Goal: Find specific page/section

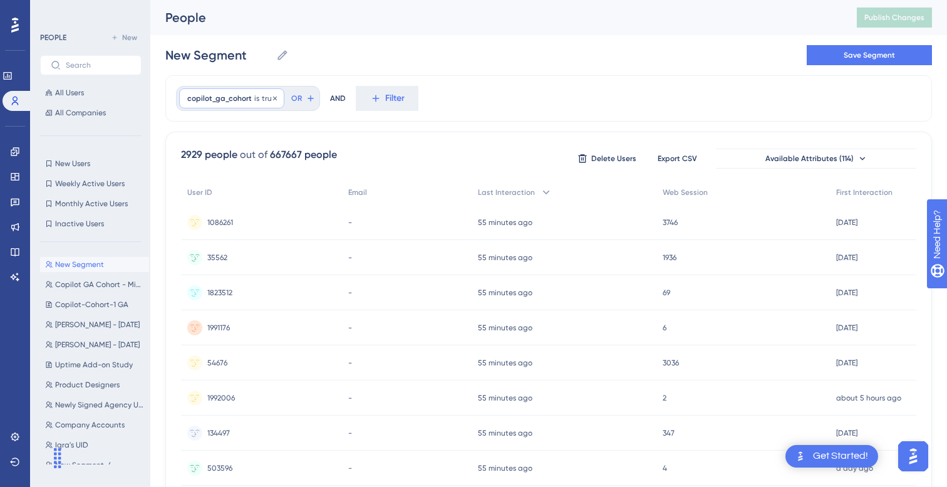
click at [230, 98] on span "copilot_ga_cohort" at bounding box center [219, 98] width 65 height 10
click at [211, 195] on label "has any value" at bounding box center [232, 194] width 55 height 15
click at [323, 219] on span "Done" at bounding box center [313, 218] width 21 height 15
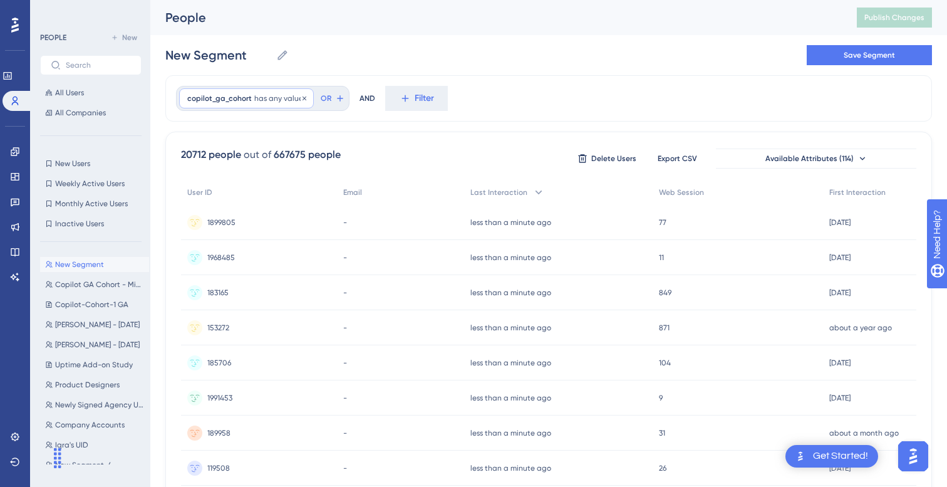
click at [274, 92] on div "copilot_ga_cohort has any value Remove" at bounding box center [246, 98] width 135 height 20
click at [293, 98] on span "has any value" at bounding box center [278, 98] width 49 height 10
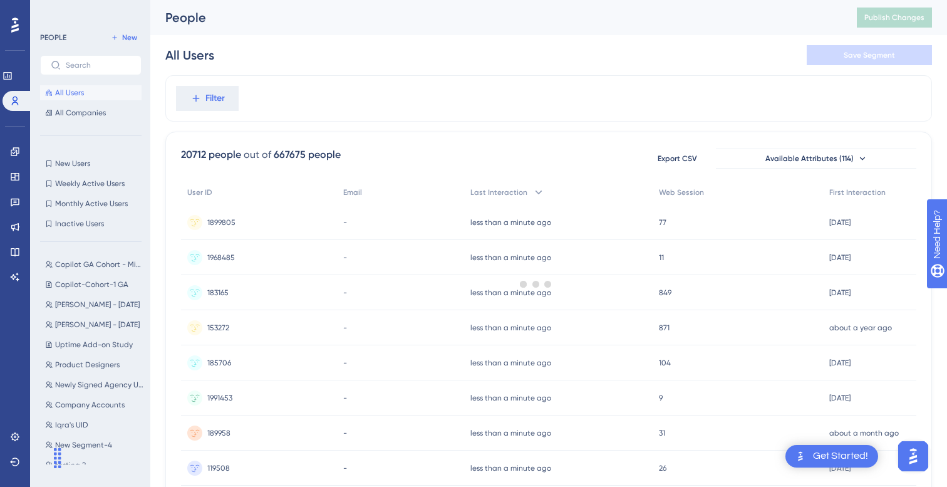
click at [204, 91] on div at bounding box center [536, 283] width 822 height 397
click at [191, 102] on icon at bounding box center [195, 98] width 11 height 11
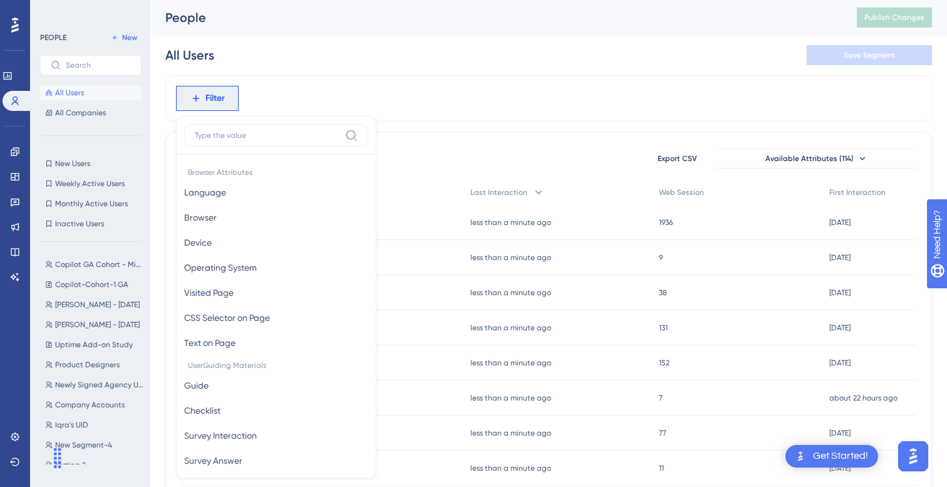
scroll to position [53, 0]
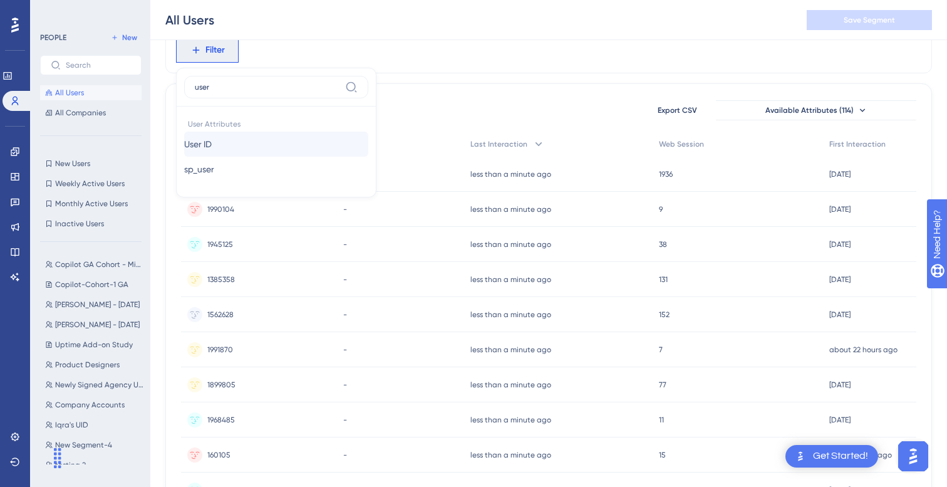
type input "user"
click at [224, 143] on button "User ID User ID" at bounding box center [276, 144] width 184 height 25
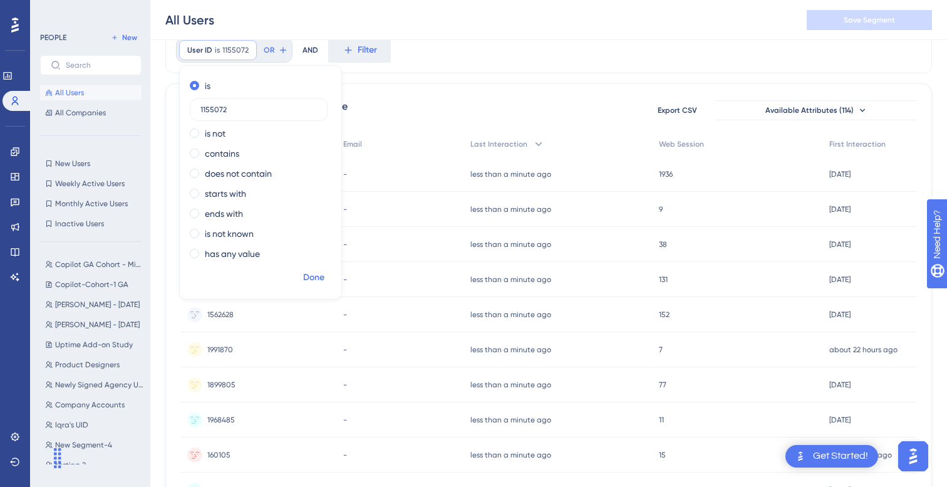
type input "1155072"
click at [320, 279] on span "Done" at bounding box center [313, 277] width 21 height 15
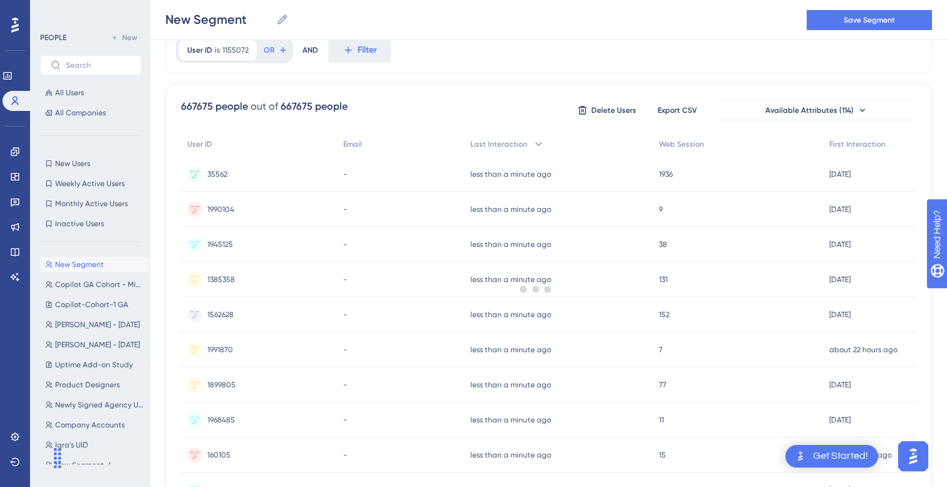
scroll to position [0, 0]
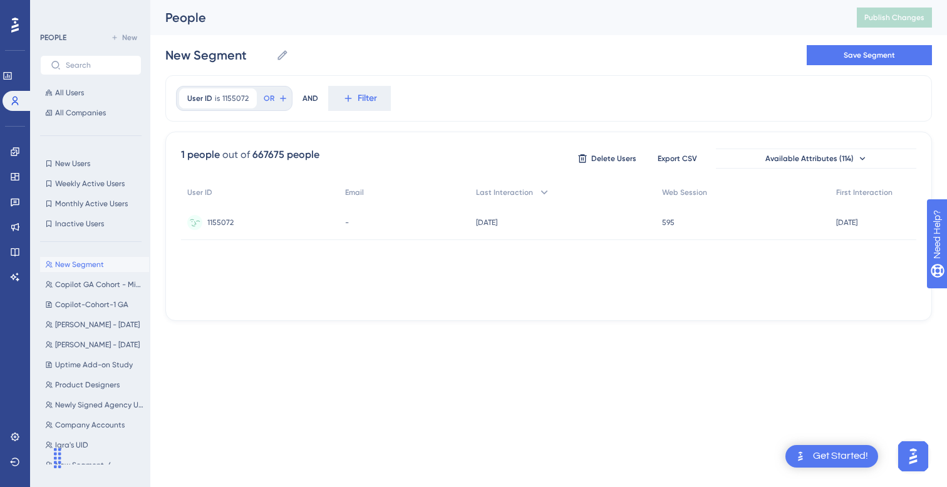
click at [276, 228] on div "1155072 1155072" at bounding box center [260, 222] width 158 height 35
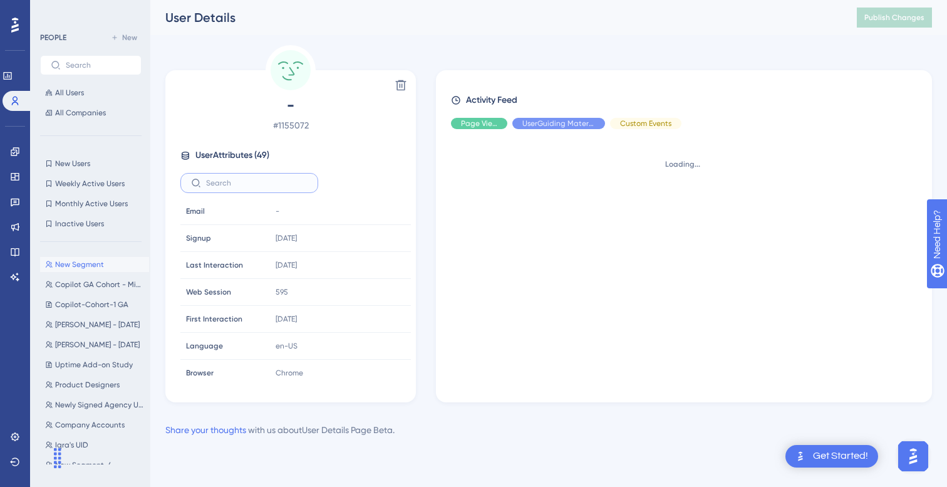
click at [258, 181] on input "text" at bounding box center [257, 183] width 102 height 9
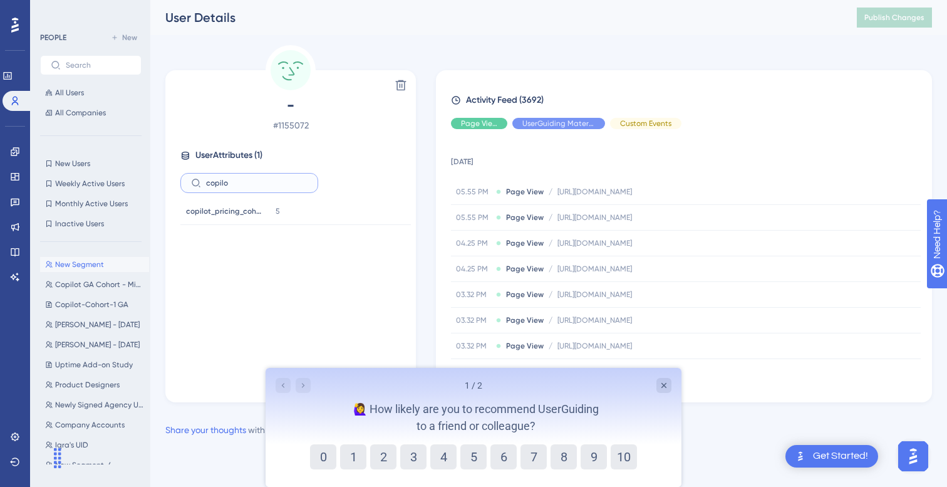
type input "copilo"
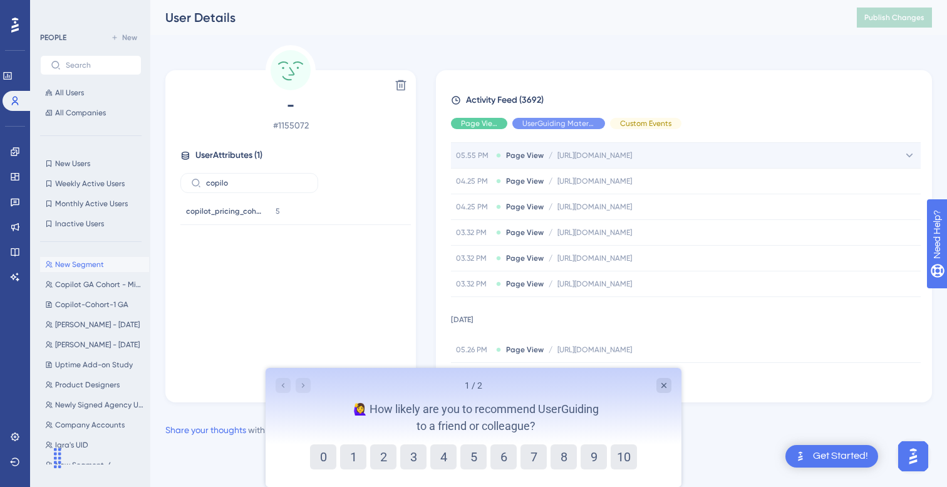
scroll to position [76, 0]
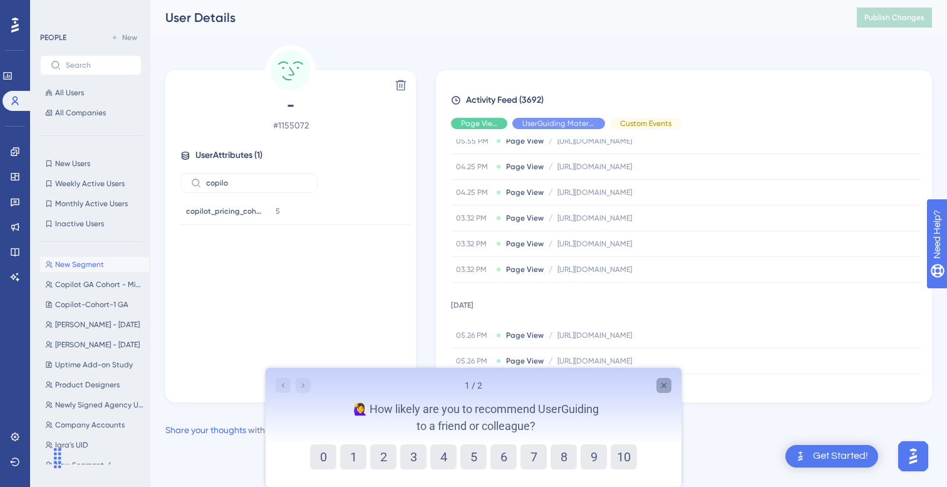
click at [664, 386] on icon "Close survey" at bounding box center [664, 385] width 10 height 10
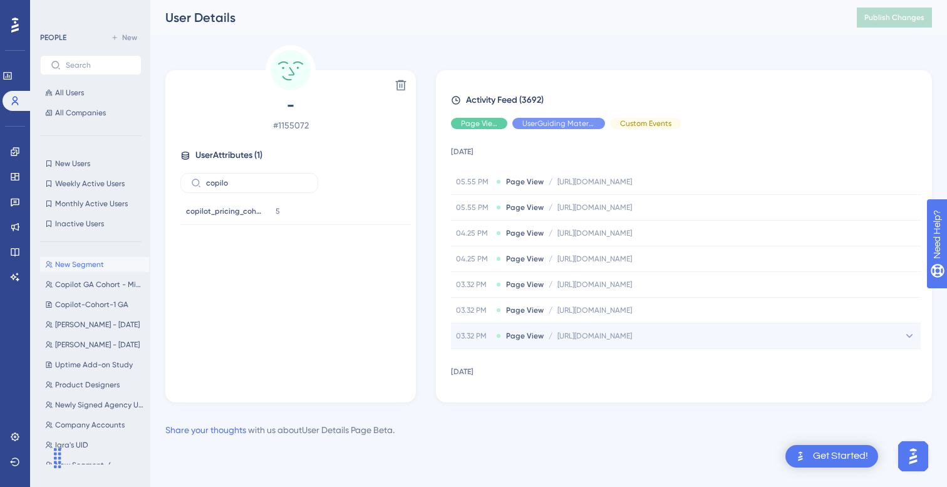
scroll to position [0, 0]
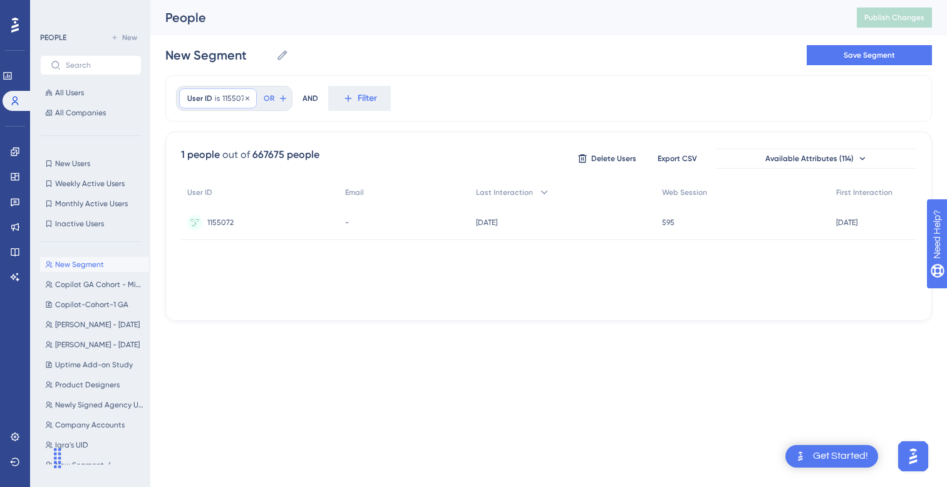
click at [220, 96] on div "User ID is 1155072 1155072 Remove" at bounding box center [218, 98] width 78 height 20
click at [238, 160] on input "1155072" at bounding box center [259, 158] width 117 height 9
type input "1898511"
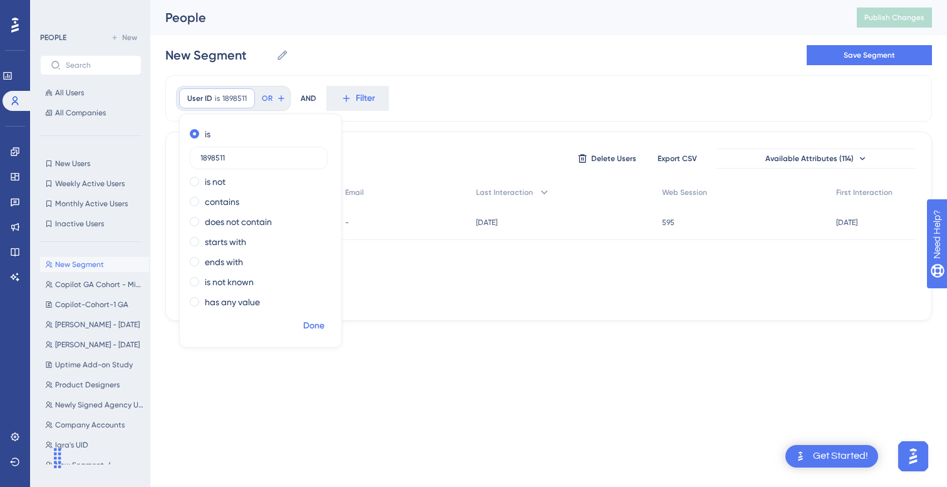
click at [318, 326] on span "Done" at bounding box center [313, 325] width 21 height 15
click at [248, 221] on div "1898511 1898511" at bounding box center [259, 222] width 157 height 35
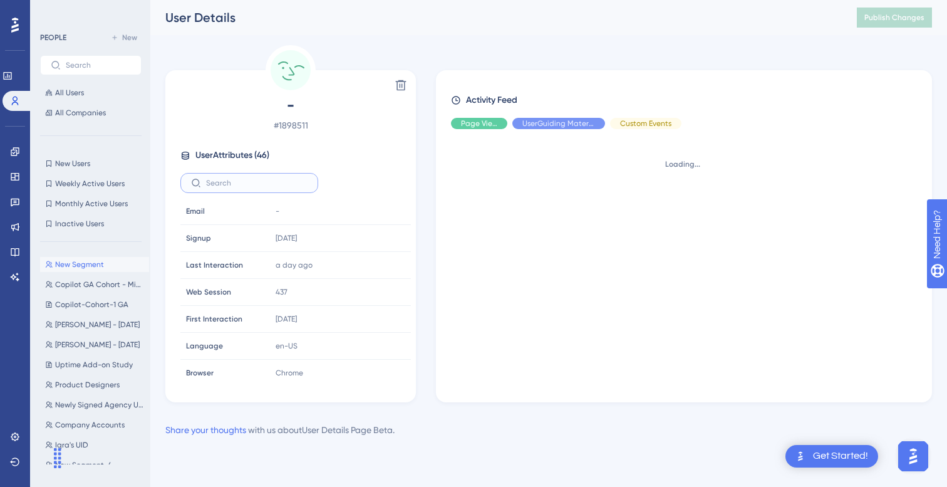
click at [246, 182] on input "text" at bounding box center [257, 183] width 102 height 9
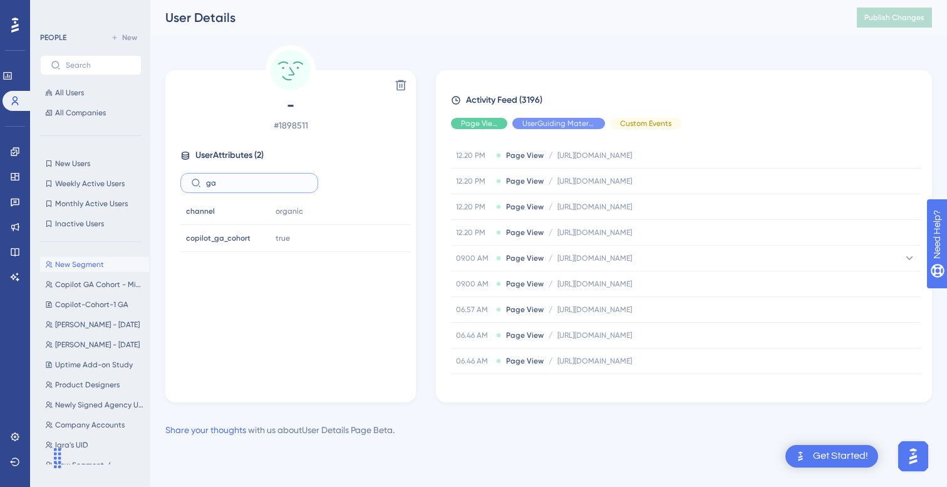
scroll to position [365, 0]
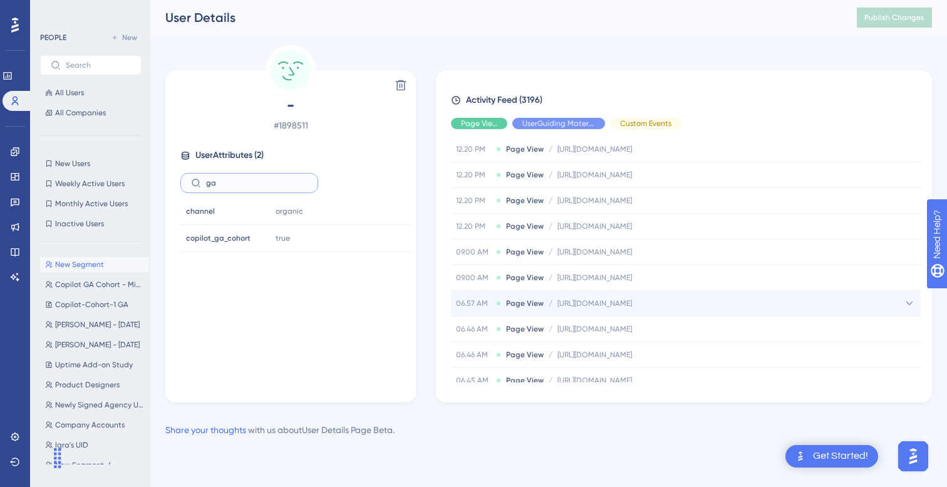
type input "ga"
click at [738, 301] on div "06.57 AM Page View / [URL][DOMAIN_NAME] [URL][DOMAIN_NAME]" at bounding box center [686, 303] width 470 height 25
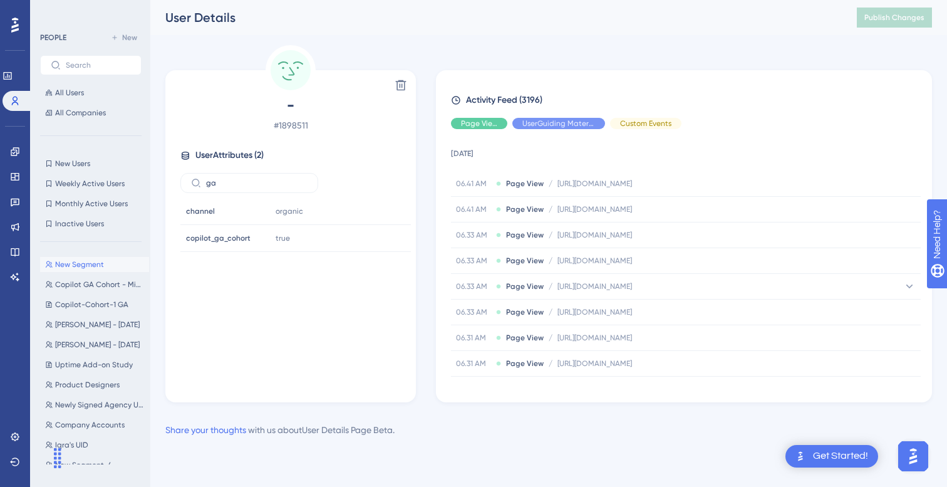
scroll to position [0, 0]
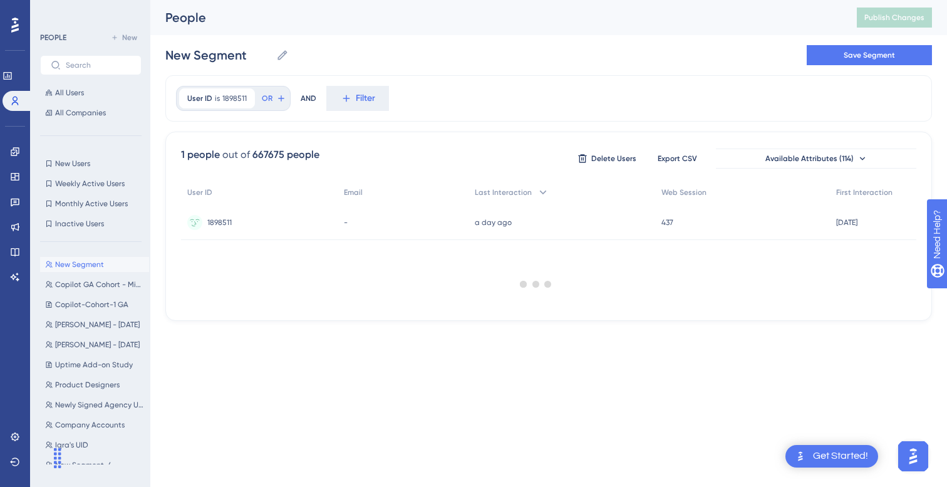
click at [226, 93] on div at bounding box center [536, 283] width 822 height 397
click at [242, 103] on div at bounding box center [246, 99] width 8 height 12
click at [233, 153] on label "1898511" at bounding box center [259, 158] width 138 height 23
click at [233, 154] on input "1898511" at bounding box center [259, 158] width 117 height 9
click at [233, 153] on label "1898511" at bounding box center [259, 158] width 138 height 23
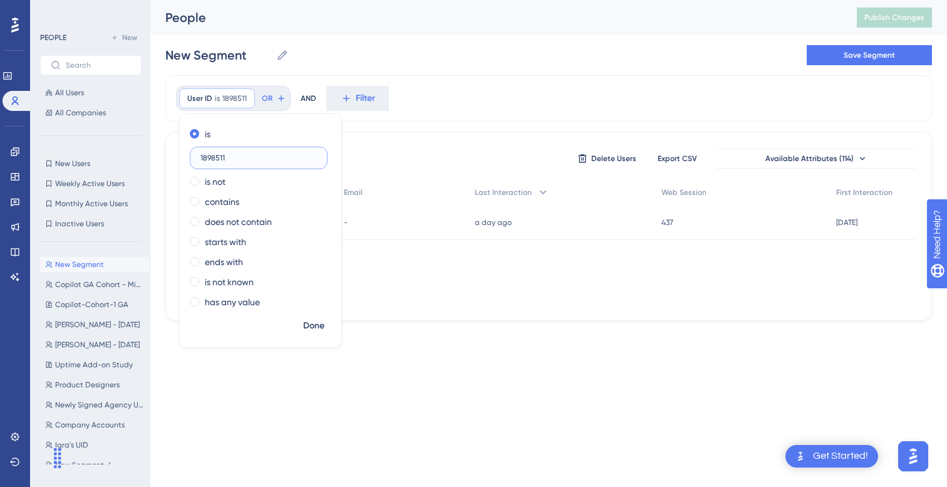
click at [233, 154] on input "1898511" at bounding box center [259, 158] width 117 height 9
click at [233, 153] on label "1898511" at bounding box center [259, 158] width 138 height 23
click at [233, 154] on input "1898511" at bounding box center [259, 158] width 117 height 9
paste input "727060"
click at [231, 159] on input "1898511727060" at bounding box center [259, 158] width 117 height 9
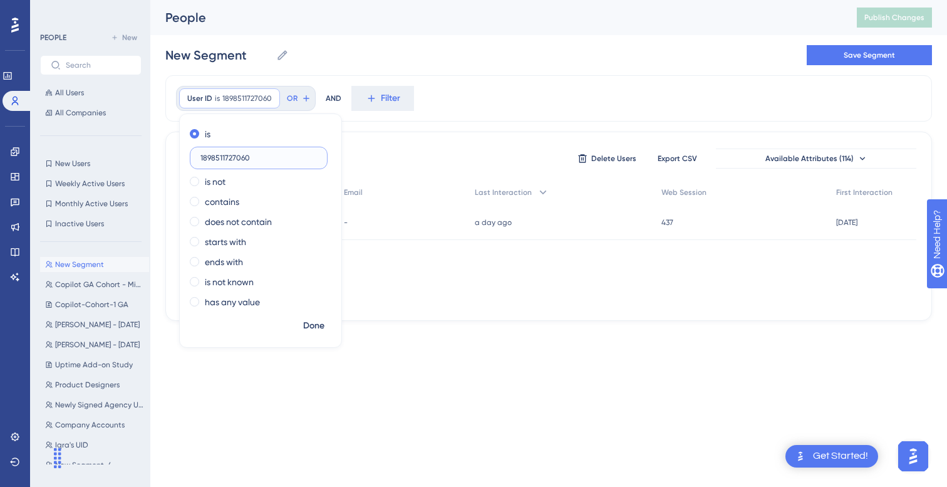
click at [231, 159] on input "1898511727060" at bounding box center [259, 158] width 117 height 9
paste input "text"
type input "727060"
click at [318, 323] on span "Done" at bounding box center [313, 325] width 21 height 15
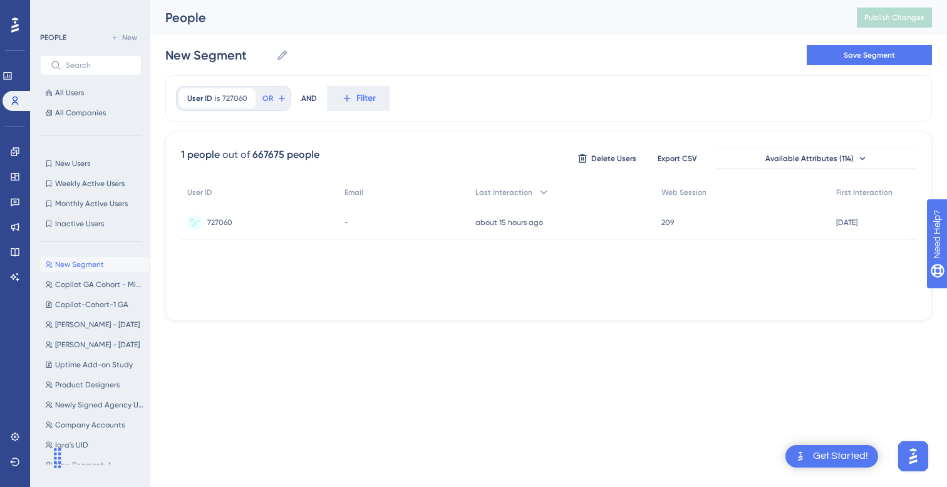
click at [286, 217] on div "727060 727060" at bounding box center [259, 222] width 157 height 35
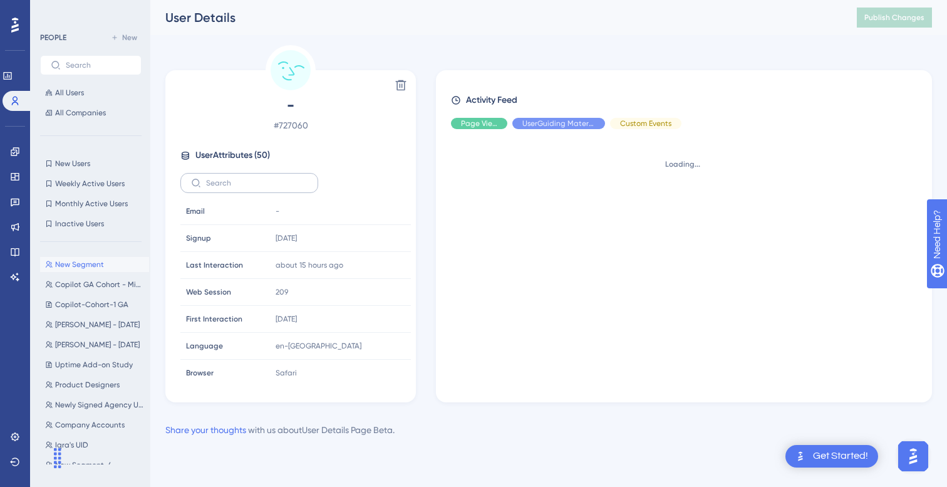
click at [263, 178] on label at bounding box center [249, 183] width 138 height 20
click at [263, 179] on input "text" at bounding box center [257, 183] width 102 height 9
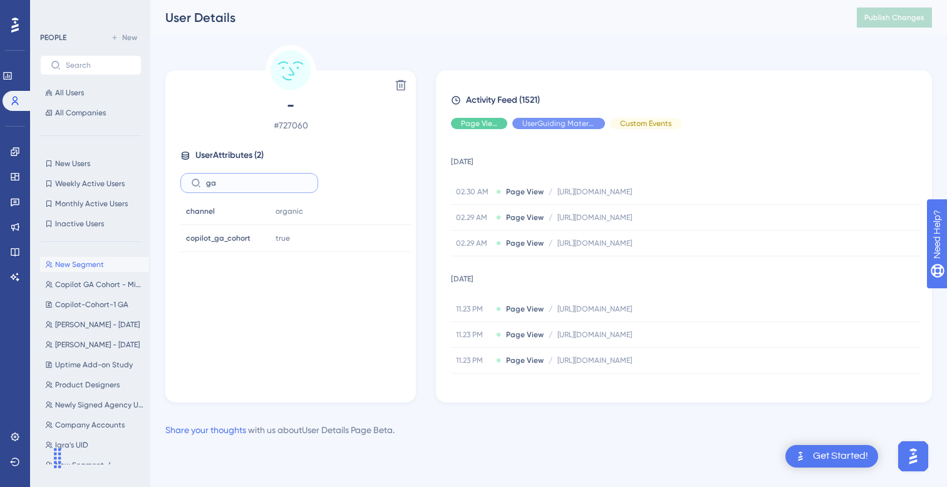
type input "ga"
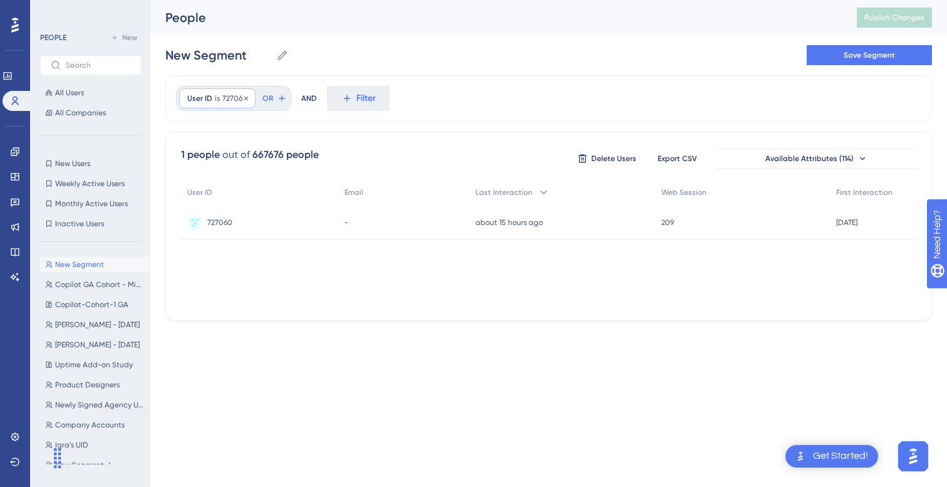
click at [226, 103] on div "User ID is 727060 727060 Remove" at bounding box center [217, 98] width 76 height 20
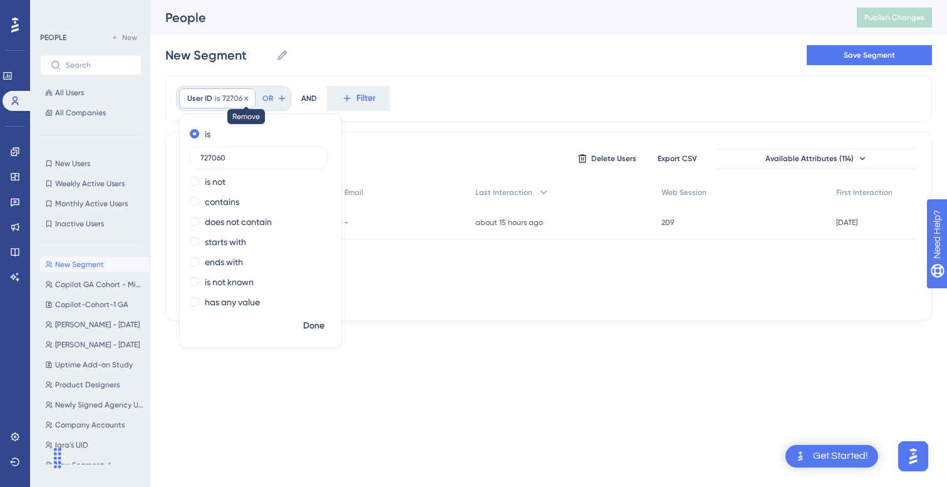
click at [247, 97] on icon at bounding box center [246, 99] width 8 height 8
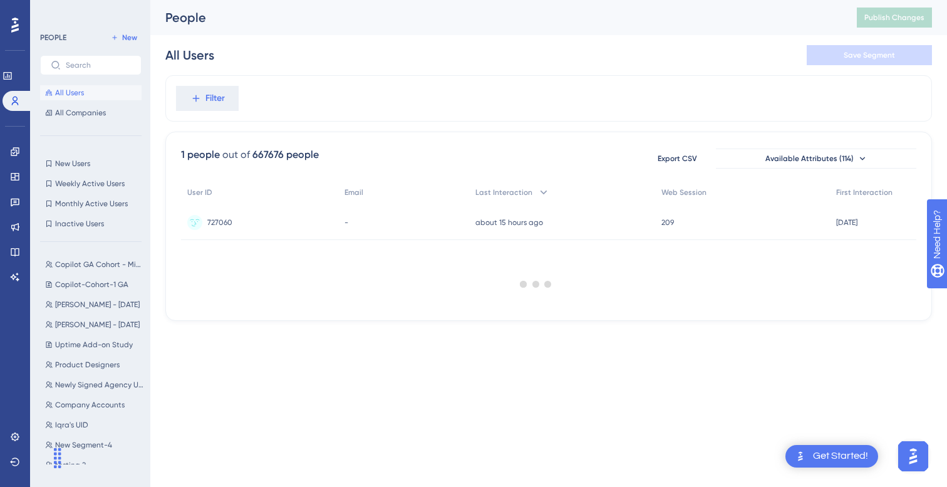
click at [204, 102] on div at bounding box center [536, 283] width 822 height 397
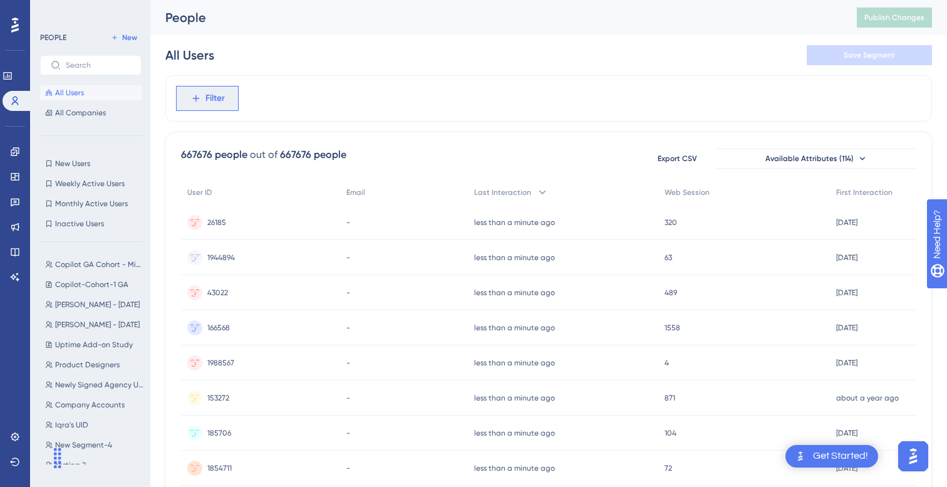
click at [201, 97] on icon at bounding box center [195, 98] width 11 height 11
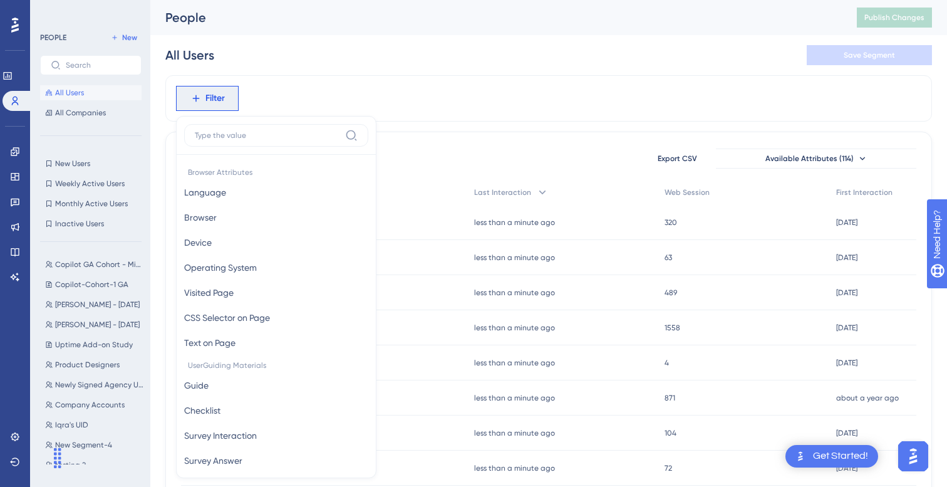
scroll to position [53, 0]
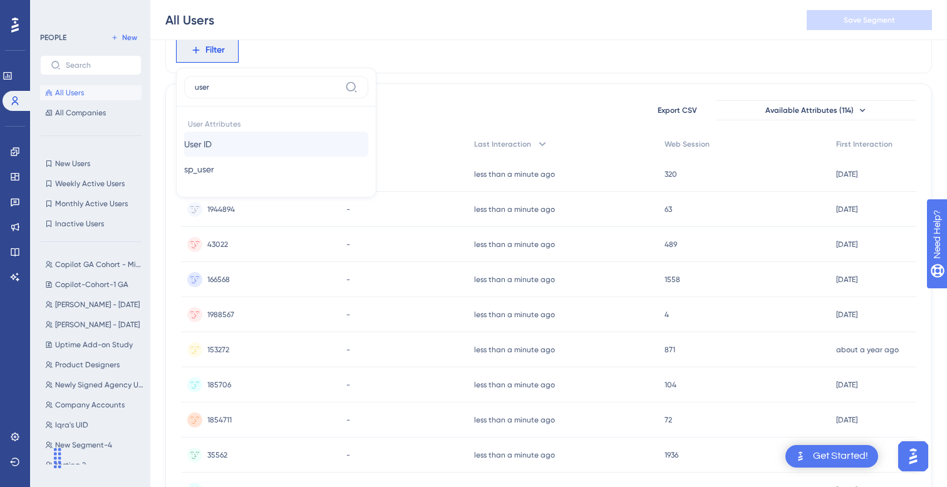
type input "user"
click at [237, 147] on button "User ID User ID" at bounding box center [276, 144] width 184 height 25
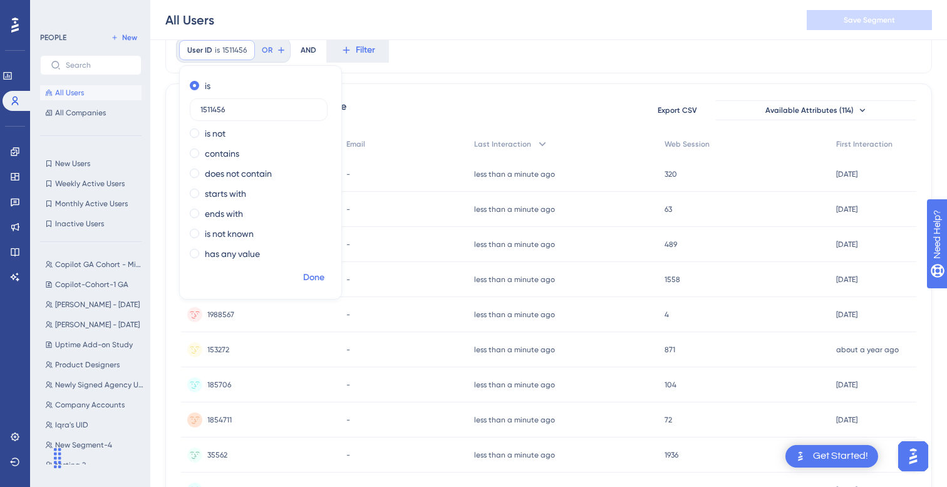
type input "1511456"
click at [323, 284] on span "Done" at bounding box center [313, 277] width 21 height 15
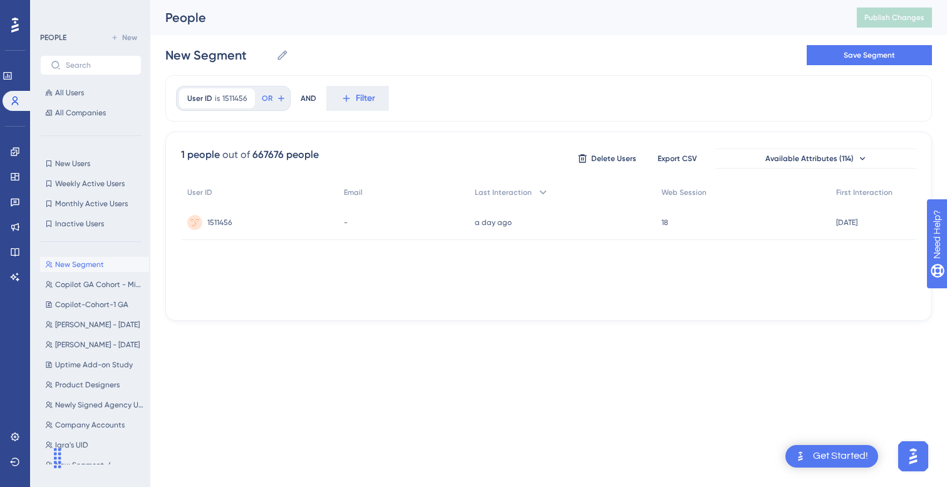
scroll to position [0, 0]
click at [261, 223] on div "1511456 1511456" at bounding box center [259, 222] width 157 height 35
click at [234, 107] on div at bounding box center [536, 283] width 822 height 397
click at [234, 96] on span "1511456" at bounding box center [234, 98] width 24 height 10
click at [236, 159] on input "1511456" at bounding box center [259, 158] width 117 height 9
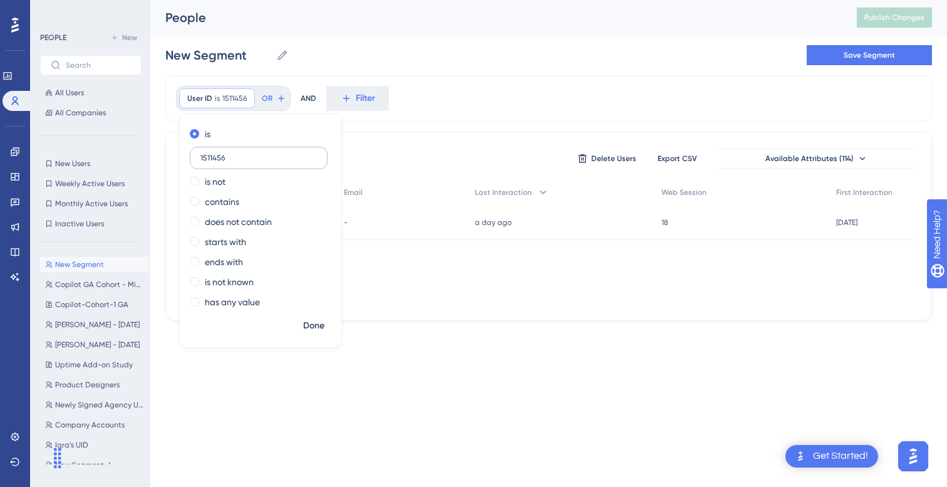
click at [236, 159] on input "1511456" at bounding box center [259, 158] width 117 height 9
type input "1906771"
click at [310, 320] on span "Done" at bounding box center [313, 325] width 21 height 15
click at [259, 218] on div "1906771 1906771" at bounding box center [259, 222] width 157 height 35
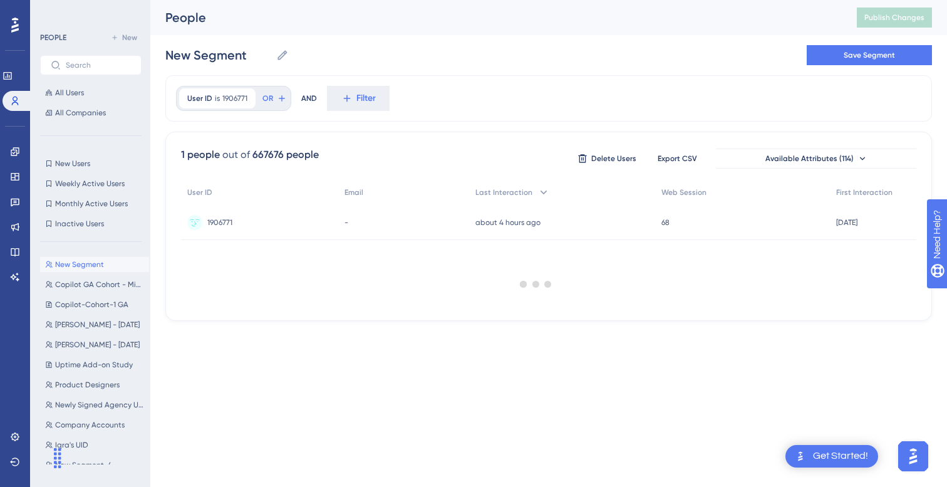
click at [224, 99] on div at bounding box center [536, 283] width 822 height 397
click at [234, 98] on span "1906771" at bounding box center [234, 98] width 25 height 10
click at [238, 166] on label "1906771" at bounding box center [259, 158] width 138 height 23
click at [238, 162] on input "1906771" at bounding box center [259, 158] width 117 height 9
click at [238, 166] on label "1906771" at bounding box center [259, 158] width 138 height 23
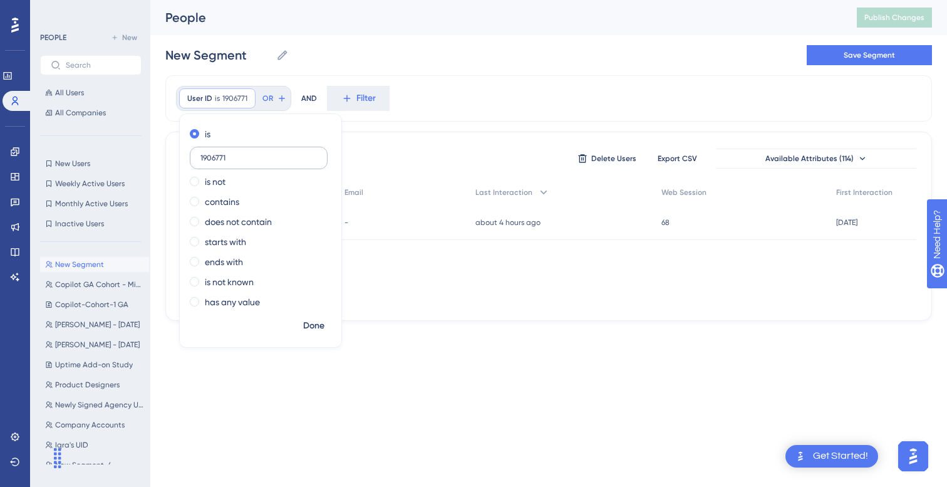
click at [238, 162] on input "1906771" at bounding box center [259, 158] width 117 height 9
click at [238, 166] on label "1906771" at bounding box center [259, 158] width 138 height 23
click at [238, 162] on input "1906771" at bounding box center [259, 158] width 117 height 9
paste input "1957765"
click at [236, 162] on input "19067711957765" at bounding box center [259, 158] width 117 height 9
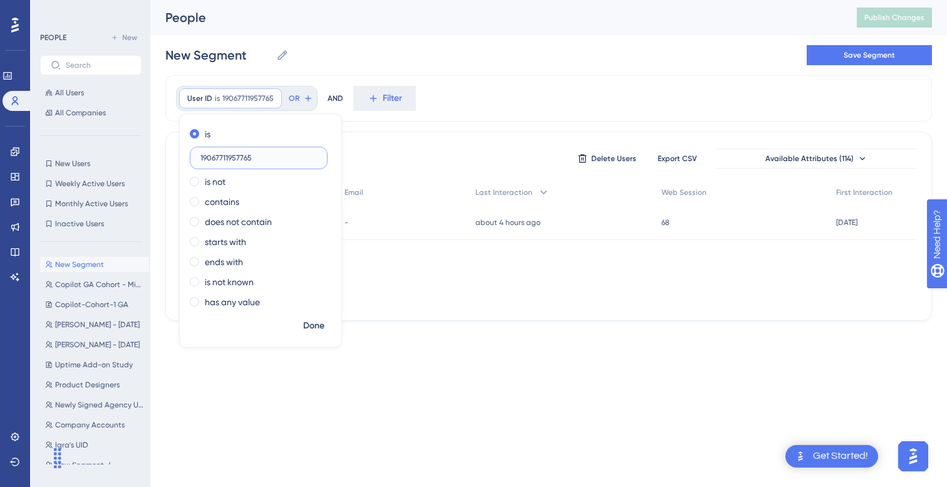
click at [236, 162] on input "19067711957765" at bounding box center [259, 158] width 117 height 9
paste input "text"
type input "1957765"
click at [312, 328] on span "Done" at bounding box center [313, 325] width 21 height 15
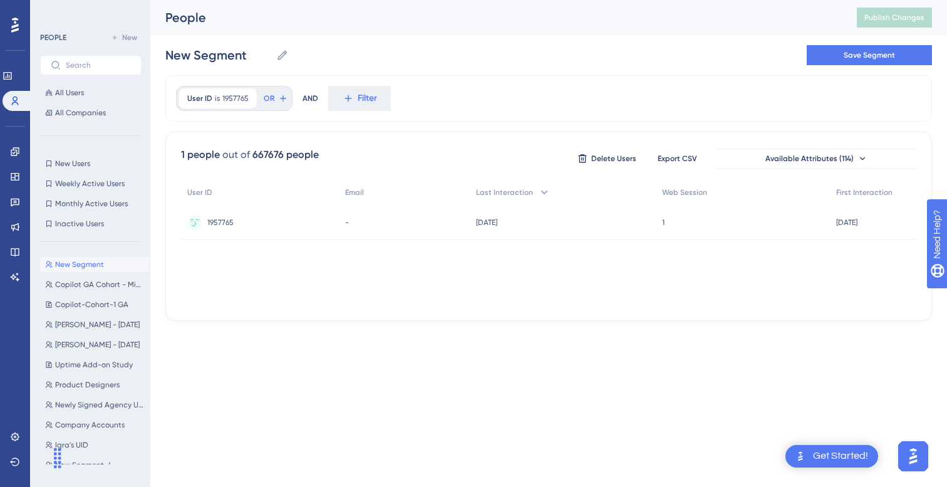
click at [255, 221] on div "1957765 1957765" at bounding box center [260, 222] width 158 height 35
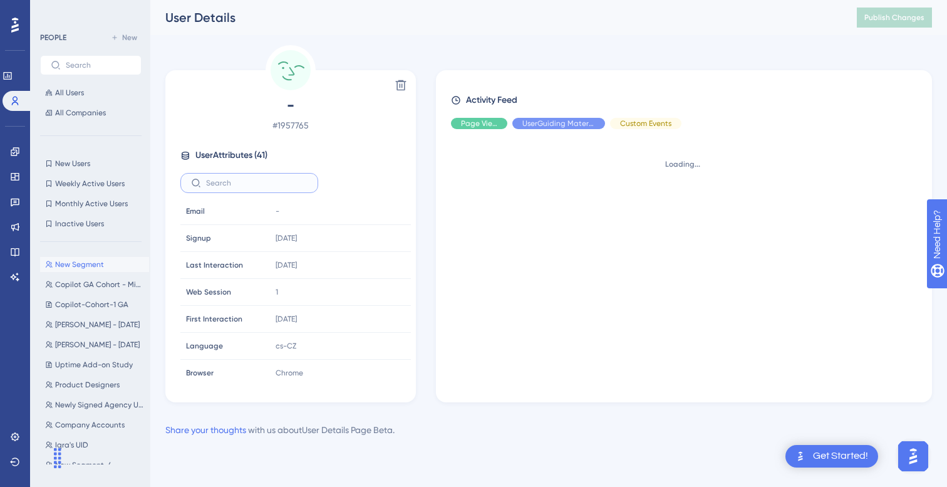
click at [251, 181] on input "text" at bounding box center [257, 183] width 102 height 9
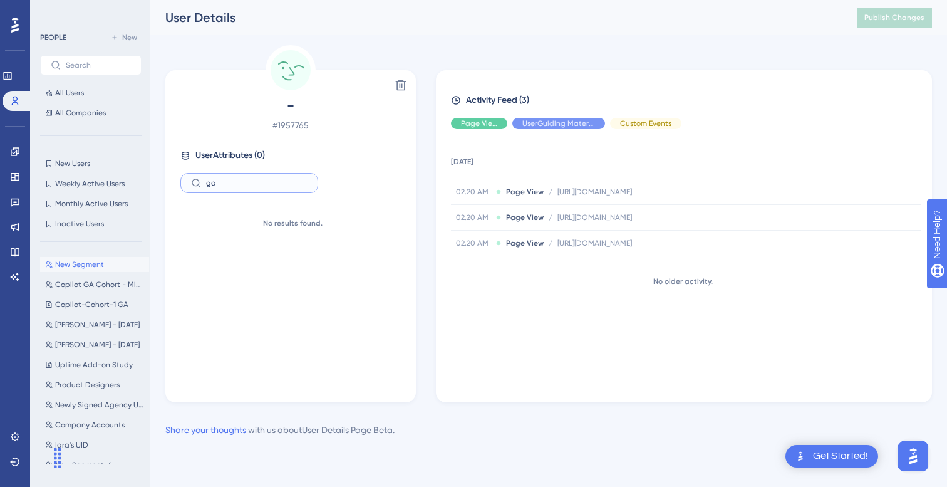
type input "g"
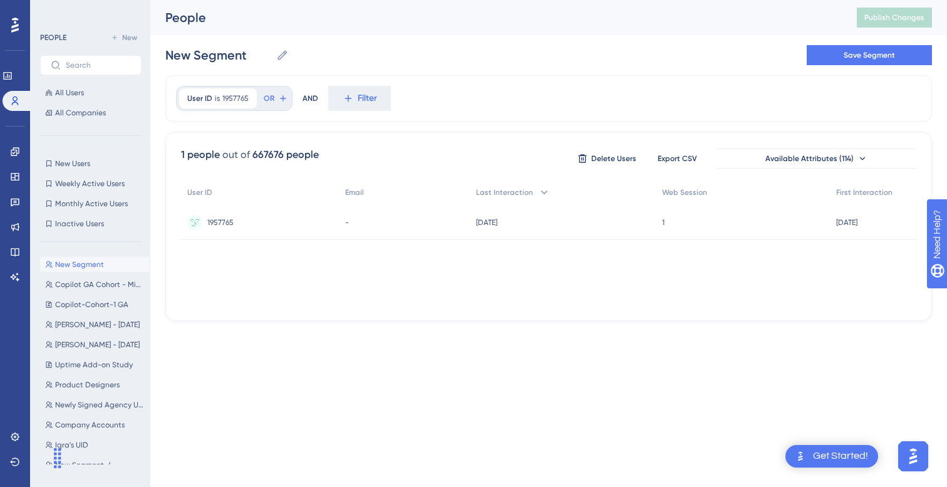
click at [221, 87] on div "User ID is 1957765 1957765 Remove OR" at bounding box center [234, 98] width 117 height 25
click at [237, 96] on span "1957765" at bounding box center [235, 98] width 26 height 10
click at [230, 159] on input "1957765" at bounding box center [259, 158] width 117 height 9
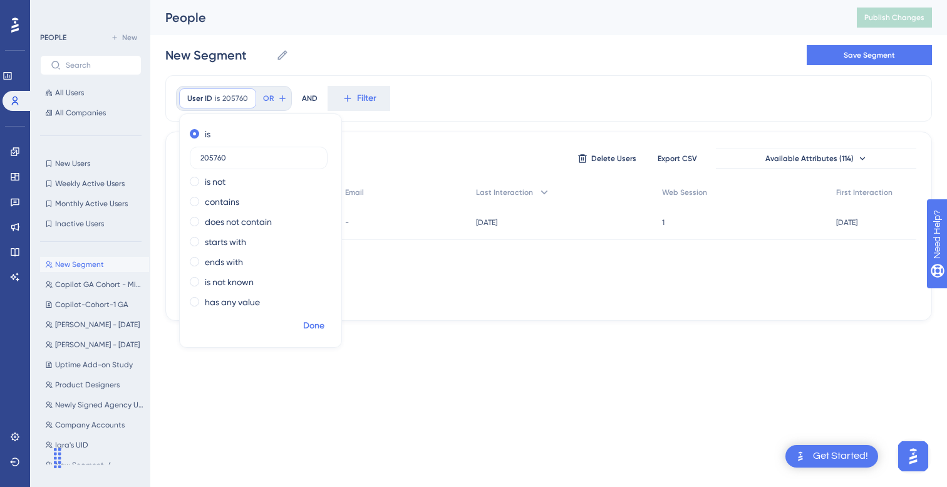
type input "205760"
click at [313, 321] on span "Done" at bounding box center [313, 325] width 21 height 15
click at [273, 211] on div "205760 205760" at bounding box center [260, 222] width 158 height 35
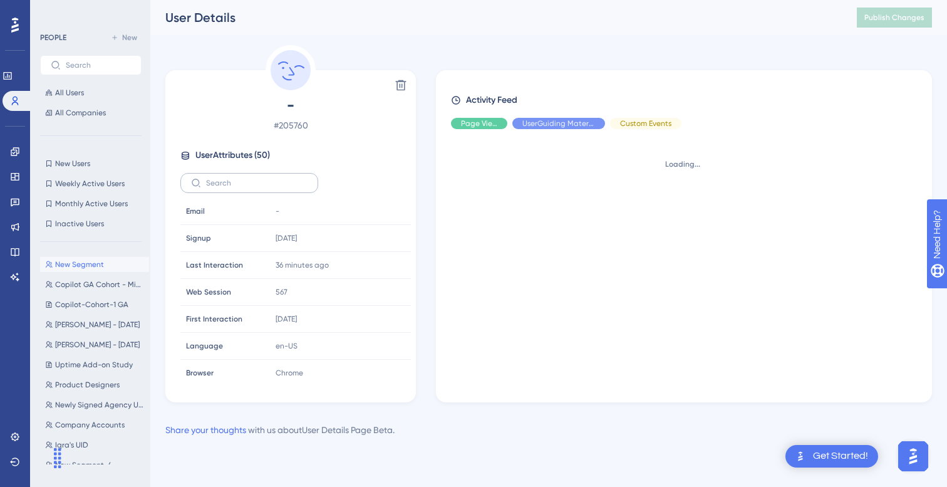
click at [244, 177] on label at bounding box center [249, 183] width 138 height 20
click at [244, 179] on input "text" at bounding box center [257, 183] width 102 height 9
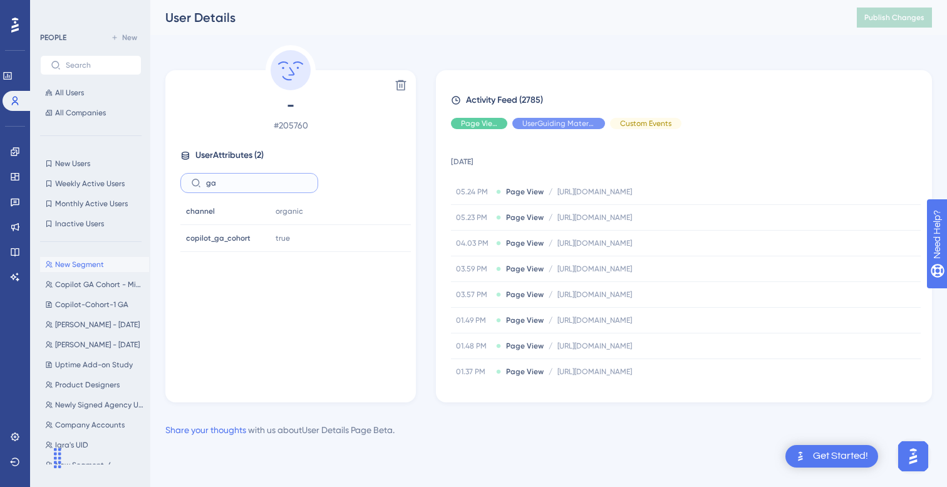
type input "ga"
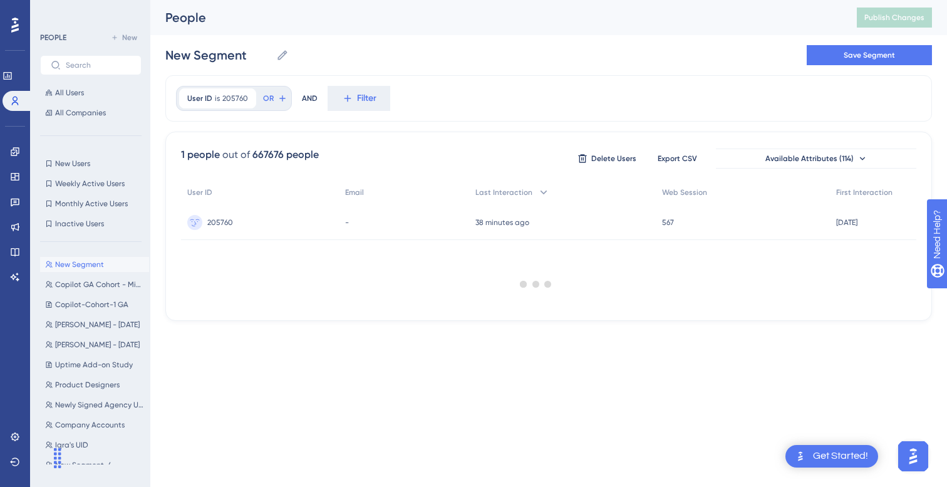
click at [236, 98] on div at bounding box center [536, 283] width 822 height 397
click at [232, 98] on span "205760" at bounding box center [235, 98] width 26 height 10
click at [231, 156] on input "205760" at bounding box center [259, 158] width 117 height 9
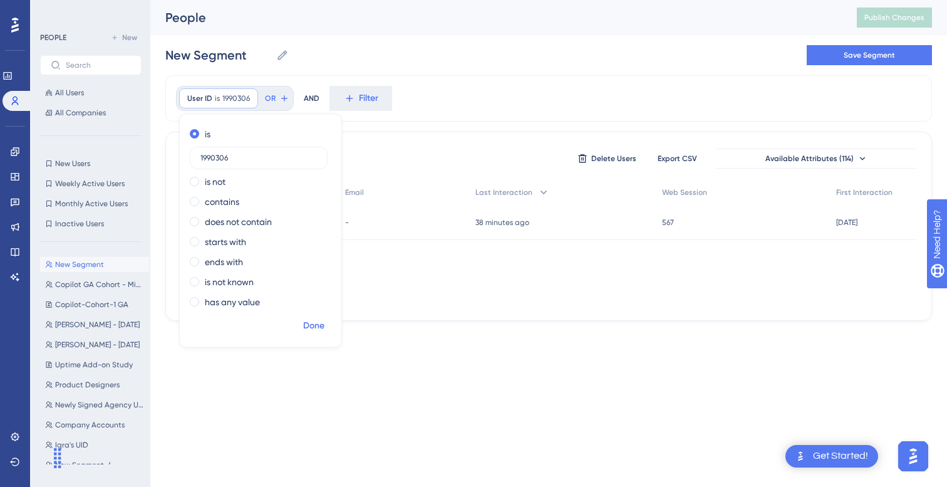
type input "1990306"
click at [313, 319] on span "Done" at bounding box center [313, 325] width 21 height 15
click at [277, 226] on div "1990306 1990306" at bounding box center [260, 222] width 159 height 35
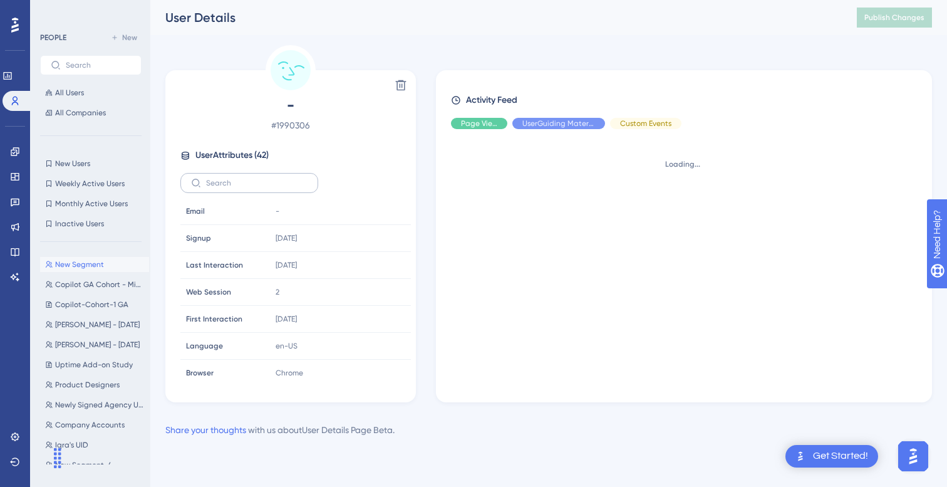
click at [270, 177] on label at bounding box center [249, 183] width 138 height 20
click at [270, 179] on input "text" at bounding box center [257, 183] width 102 height 9
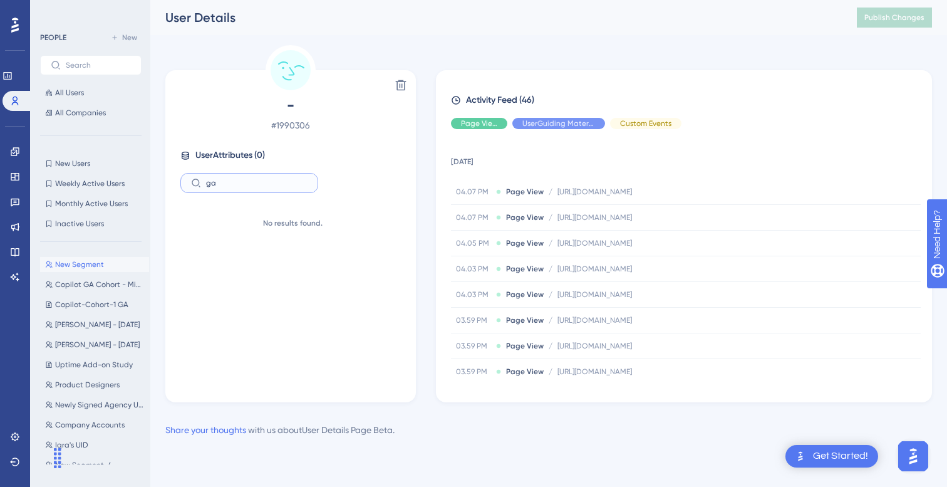
type input "g"
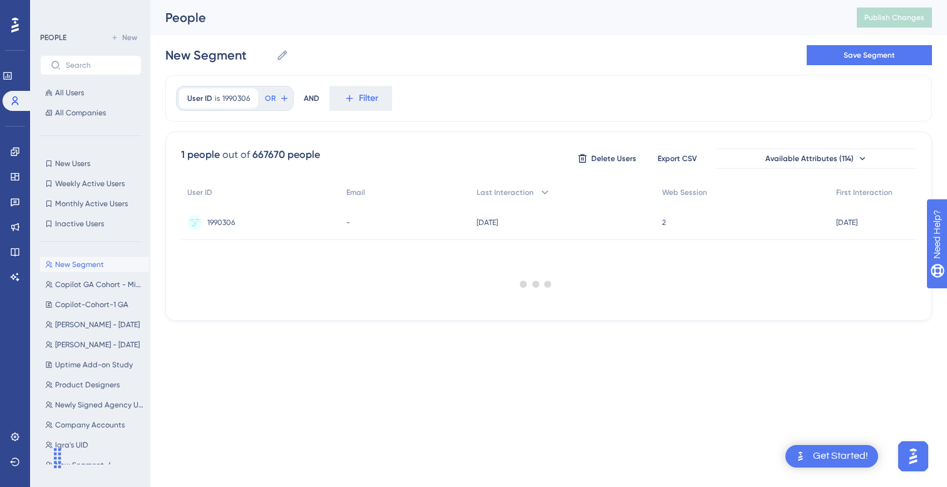
click at [240, 95] on div at bounding box center [536, 283] width 822 height 397
click at [233, 95] on span "1990306" at bounding box center [236, 98] width 28 height 10
click at [237, 157] on input "1990306" at bounding box center [259, 158] width 117 height 9
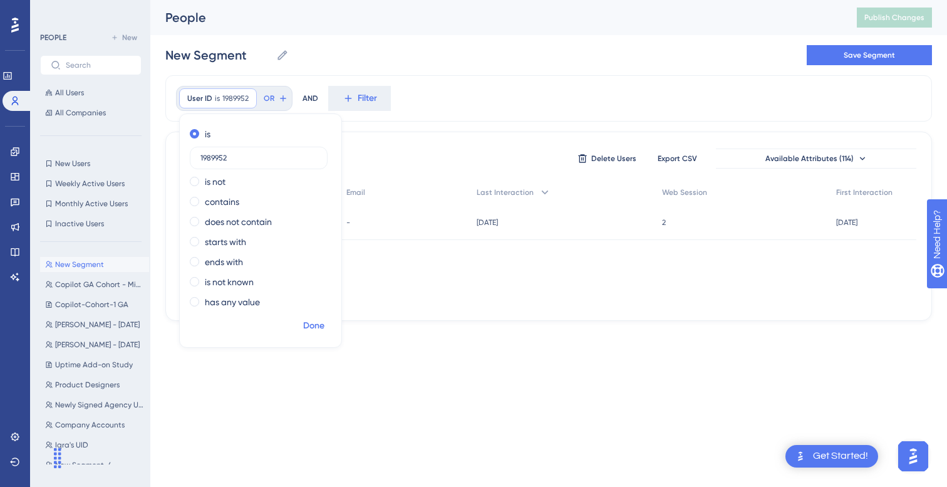
type input "1989952"
click at [313, 325] on span "Done" at bounding box center [313, 325] width 21 height 15
click at [278, 227] on div "1989952 1989952" at bounding box center [260, 222] width 158 height 35
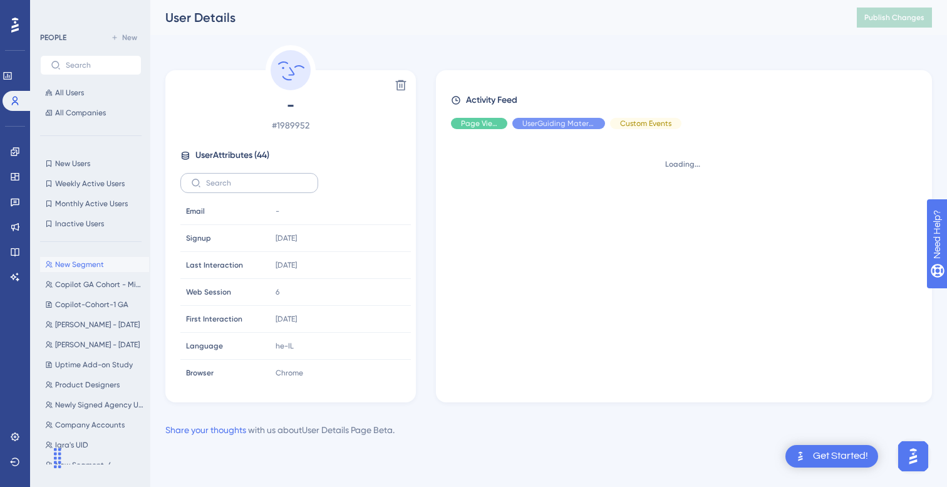
click at [242, 177] on label at bounding box center [249, 183] width 138 height 20
click at [242, 179] on input "text" at bounding box center [257, 183] width 102 height 9
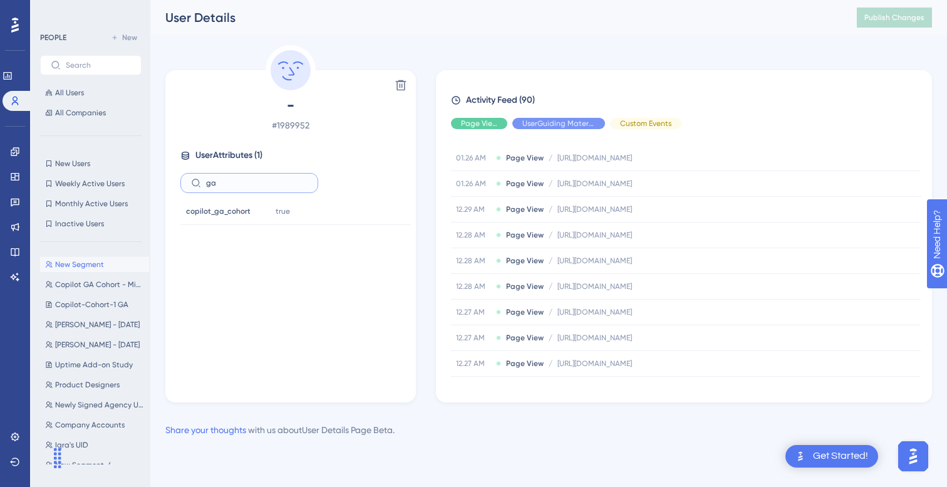
scroll to position [41, 0]
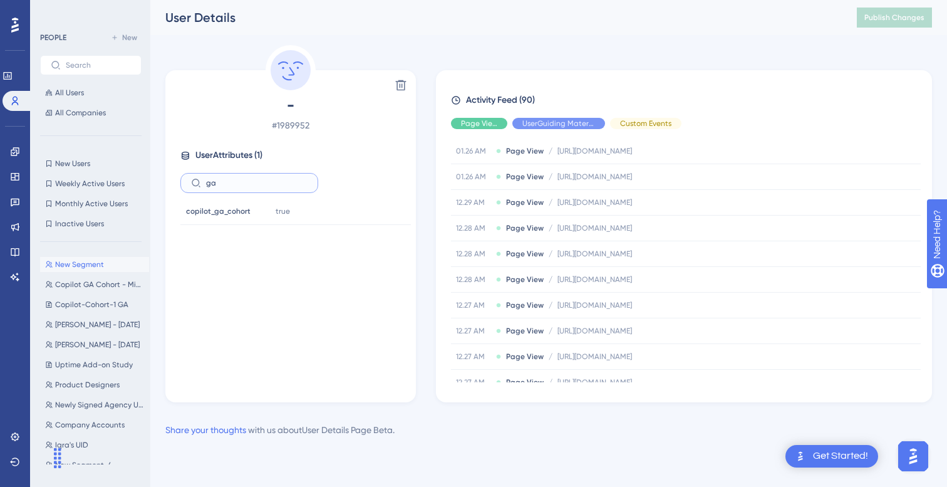
type input "ga"
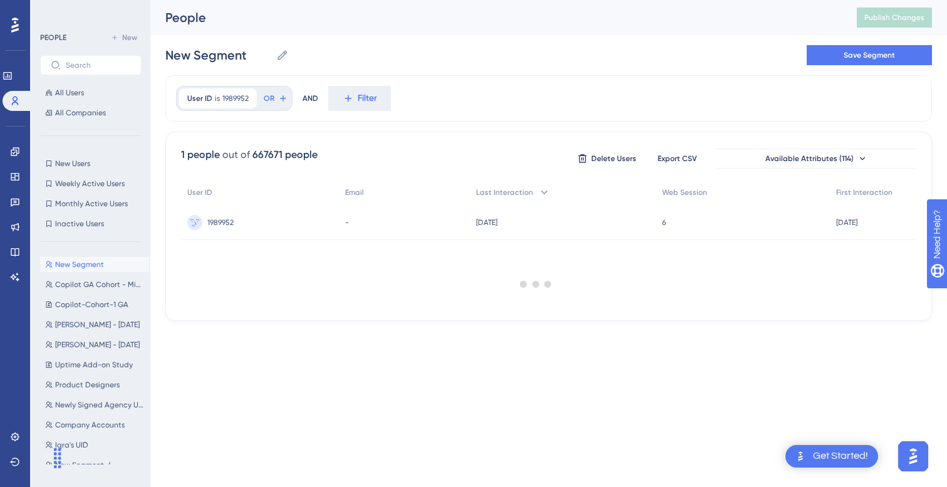
click at [227, 97] on div at bounding box center [536, 283] width 822 height 397
click at [231, 95] on span "1989952" at bounding box center [235, 98] width 26 height 10
click at [227, 154] on input "1989952" at bounding box center [259, 158] width 117 height 9
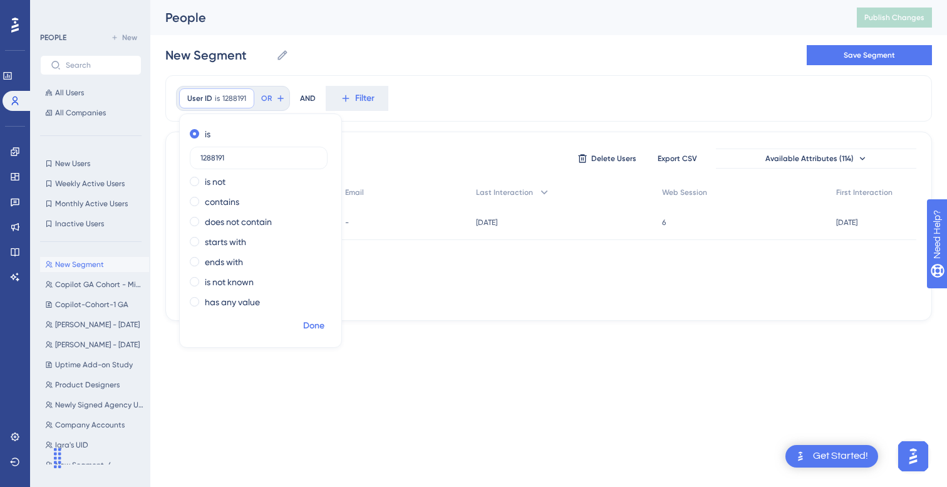
type input "1288191"
click at [318, 330] on span "Done" at bounding box center [313, 325] width 21 height 15
click at [275, 224] on div "1288191 1288191" at bounding box center [259, 222] width 156 height 35
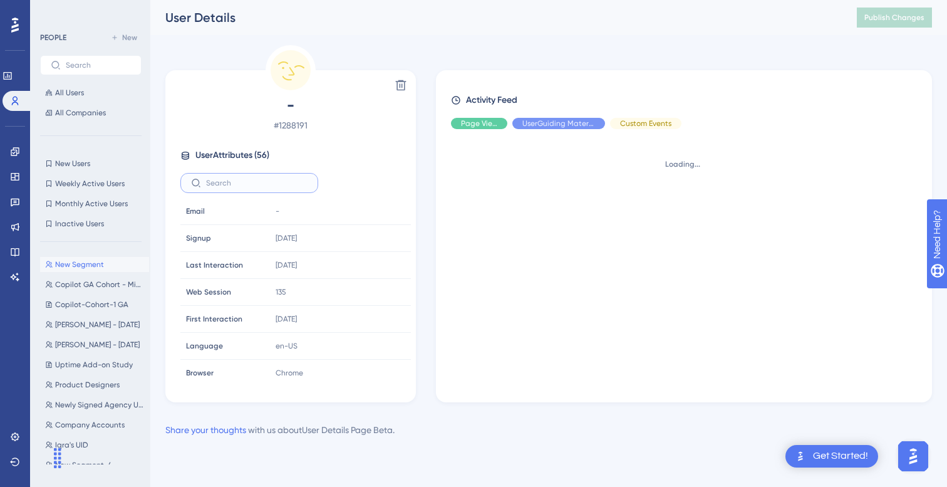
click at [261, 185] on input "text" at bounding box center [257, 183] width 102 height 9
type input "g"
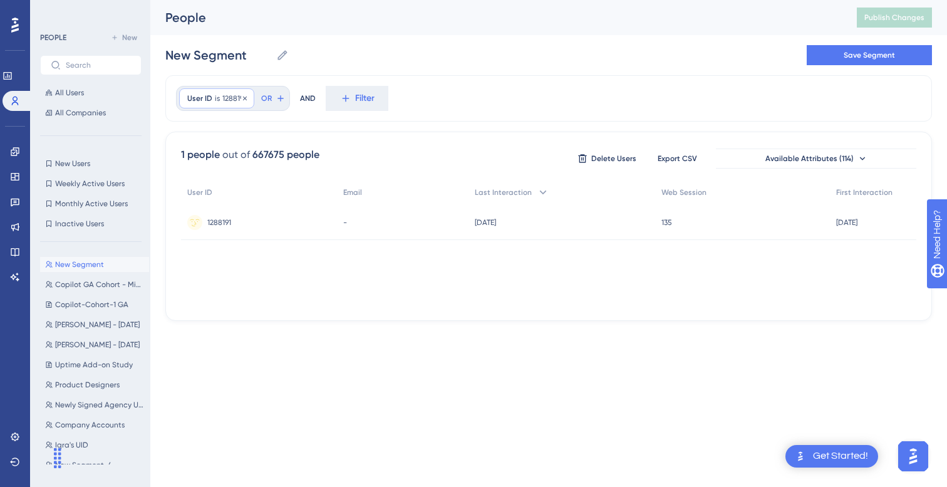
click at [230, 98] on span "1288191" at bounding box center [234, 98] width 24 height 10
click at [237, 152] on label "1288191" at bounding box center [259, 158] width 138 height 23
click at [237, 154] on input "1288191" at bounding box center [259, 158] width 117 height 9
click at [237, 152] on label "1288191" at bounding box center [259, 158] width 138 height 23
click at [237, 154] on input "1288191" at bounding box center [259, 158] width 117 height 9
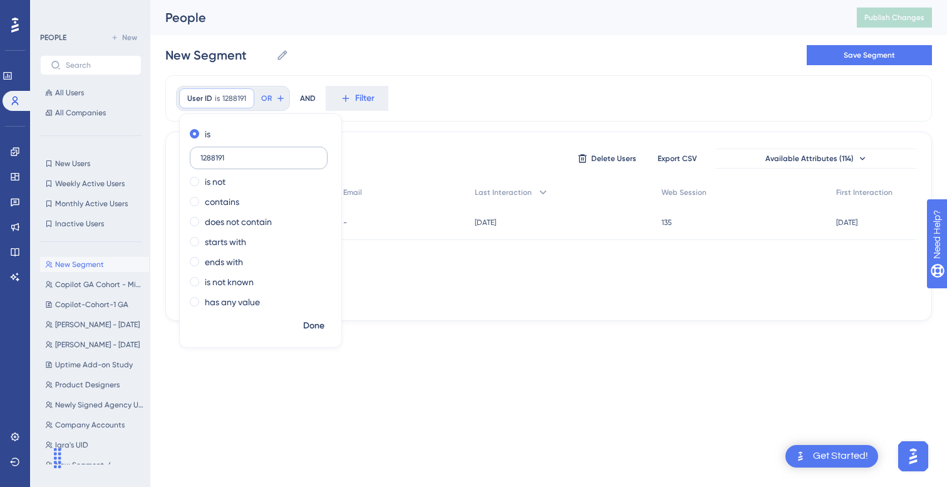
click at [237, 152] on label "1288191" at bounding box center [259, 158] width 138 height 23
click at [237, 154] on input "1288191" at bounding box center [259, 158] width 117 height 9
paste input "1422077"
click at [228, 162] on label "12881911422077" at bounding box center [259, 158] width 138 height 23
click at [228, 162] on input "12881911422077" at bounding box center [259, 158] width 117 height 9
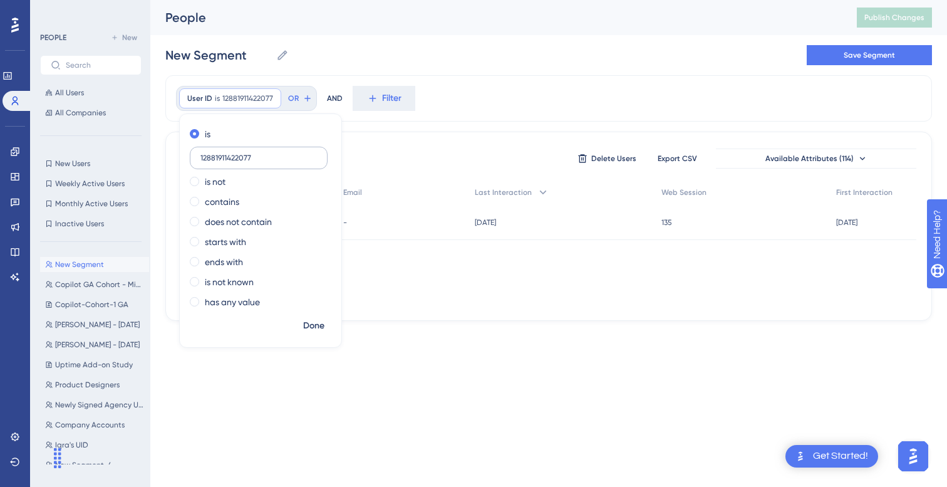
click at [228, 162] on label "12881911422077" at bounding box center [259, 158] width 138 height 23
click at [228, 162] on input "12881911422077" at bounding box center [259, 158] width 117 height 9
click at [228, 162] on label "12881911422077" at bounding box center [259, 158] width 138 height 23
click at [228, 162] on input "12881911422077" at bounding box center [259, 158] width 117 height 9
paste input "1422077"
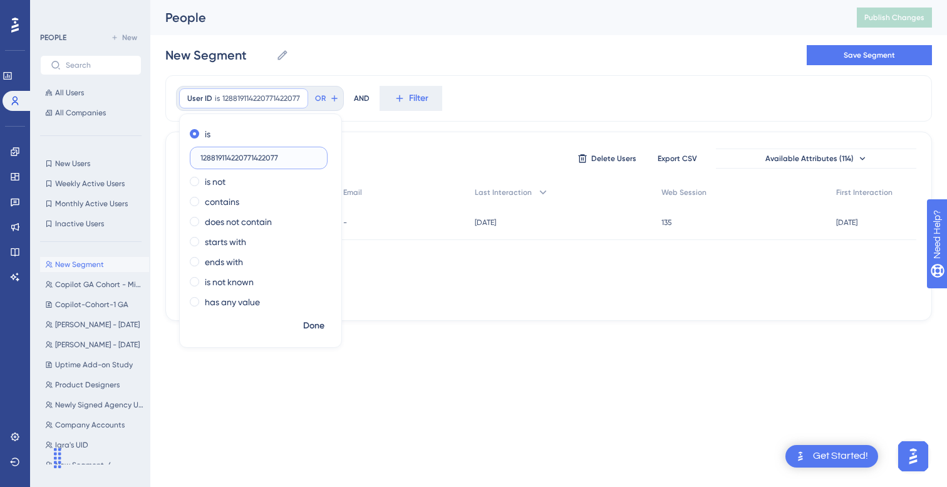
click at [224, 156] on input "128819114220771422077" at bounding box center [259, 158] width 117 height 9
paste input "text"
type input "1422077"
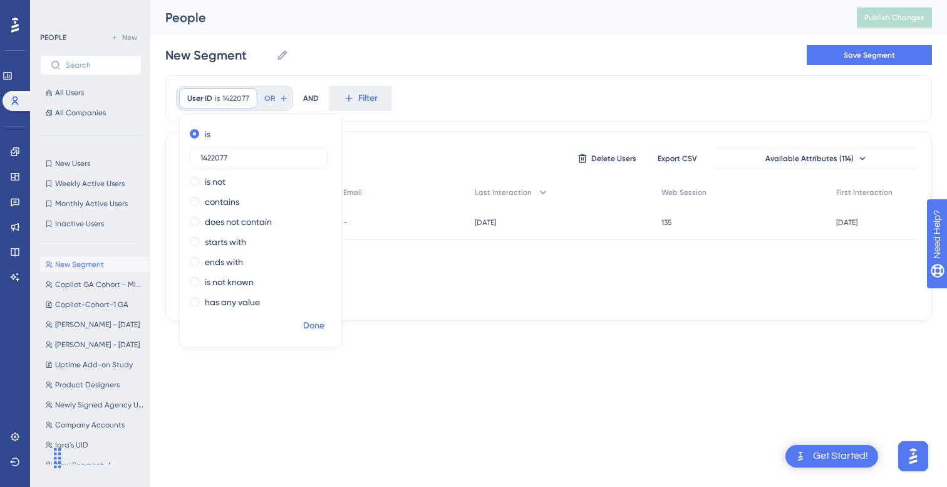
click at [319, 317] on button "Done" at bounding box center [313, 326] width 35 height 23
click at [291, 223] on div "1422077 1422077" at bounding box center [260, 222] width 159 height 35
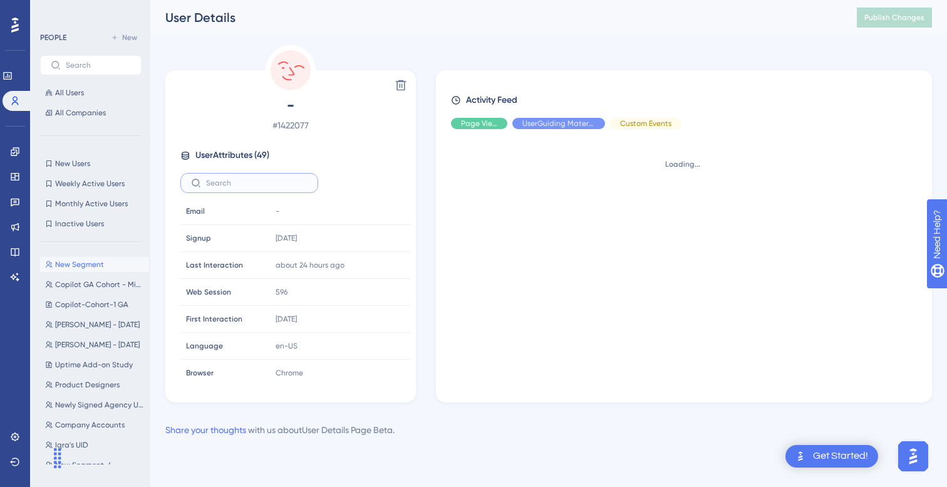
click at [263, 184] on input "text" at bounding box center [257, 183] width 102 height 9
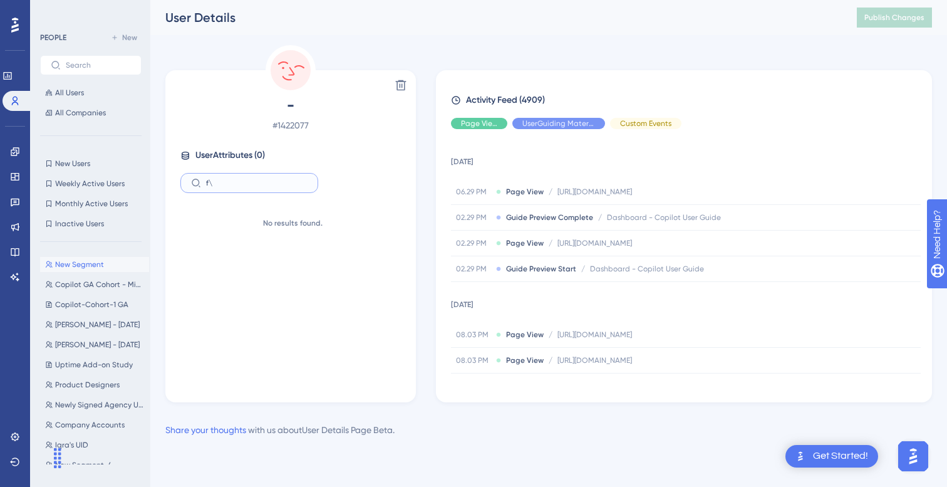
type input "f"
type input "ga"
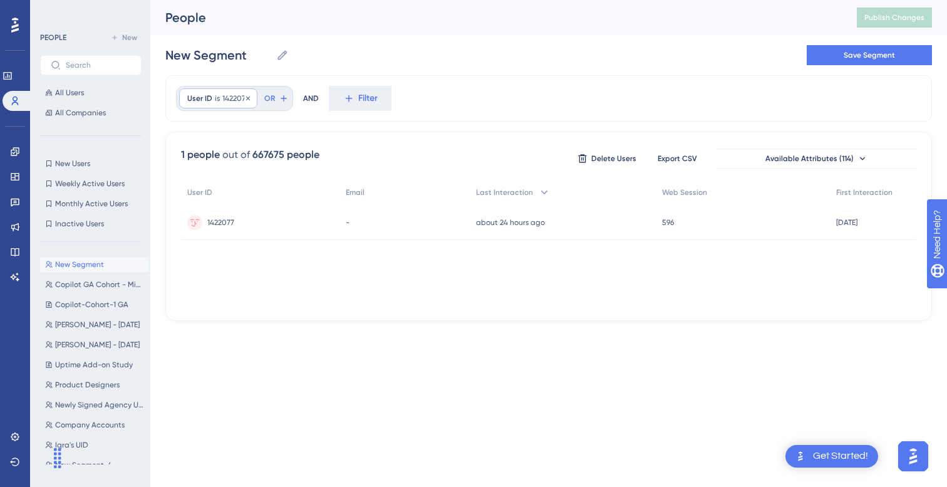
click at [215, 99] on span "is" at bounding box center [217, 98] width 5 height 10
click at [231, 157] on input "1422077" at bounding box center [259, 158] width 117 height 9
type input "886249"
click at [314, 331] on span "Done" at bounding box center [313, 325] width 21 height 15
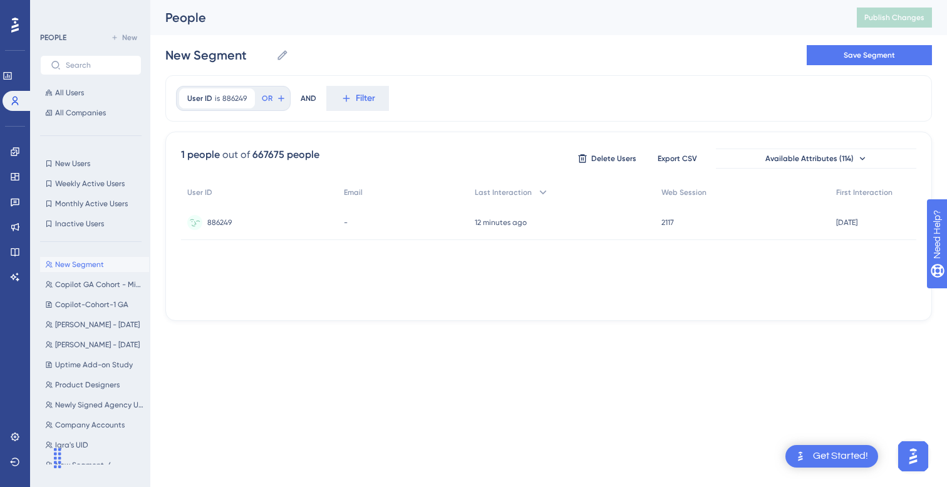
click at [251, 222] on div "886249 886249" at bounding box center [259, 222] width 157 height 35
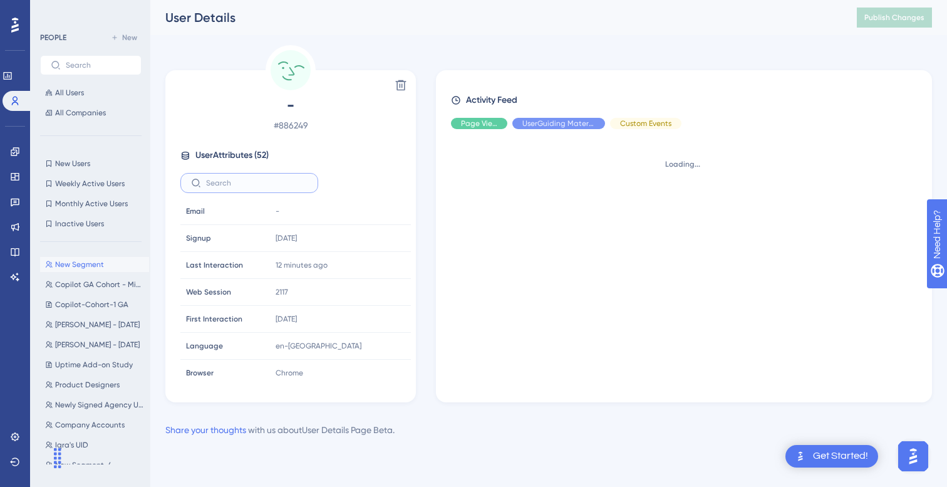
click at [242, 179] on input "text" at bounding box center [257, 183] width 102 height 9
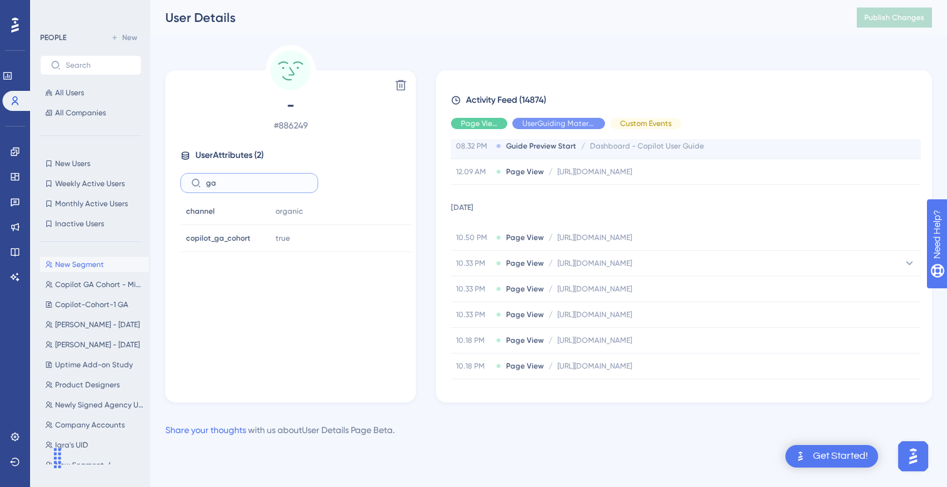
scroll to position [269, 0]
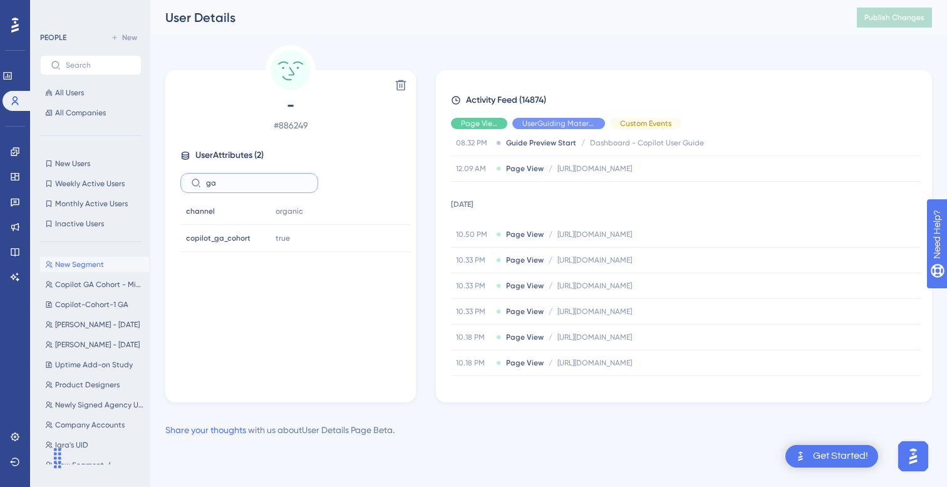
type input "ga"
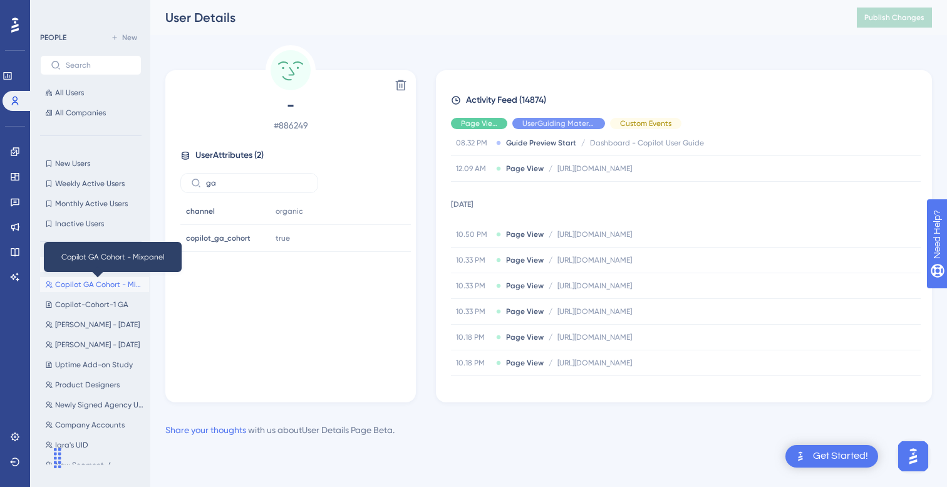
click at [105, 287] on span "Copilot GA Cohort - Mixpanel" at bounding box center [99, 284] width 89 height 10
click at [73, 287] on span "Copilot GA Cohort - Mixpanel" at bounding box center [99, 284] width 89 height 10
click at [25, 22] on div "Performance Users Engagement Widgets Feedback Product Updates Knowledge Base AI…" at bounding box center [15, 151] width 25 height 272
click at [18, 24] on icon at bounding box center [15, 25] width 8 height 15
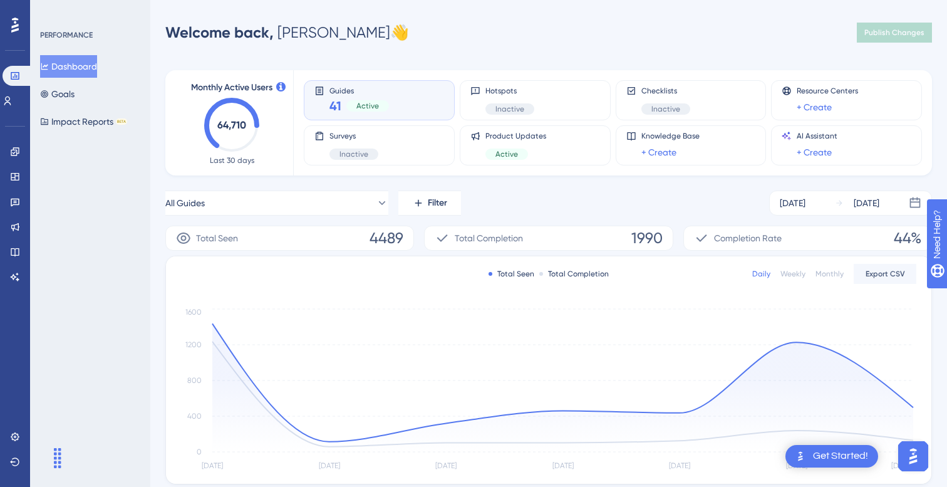
click at [349, 111] on div "Active" at bounding box center [368, 105] width 43 height 11
click at [14, 155] on icon at bounding box center [15, 151] width 8 height 8
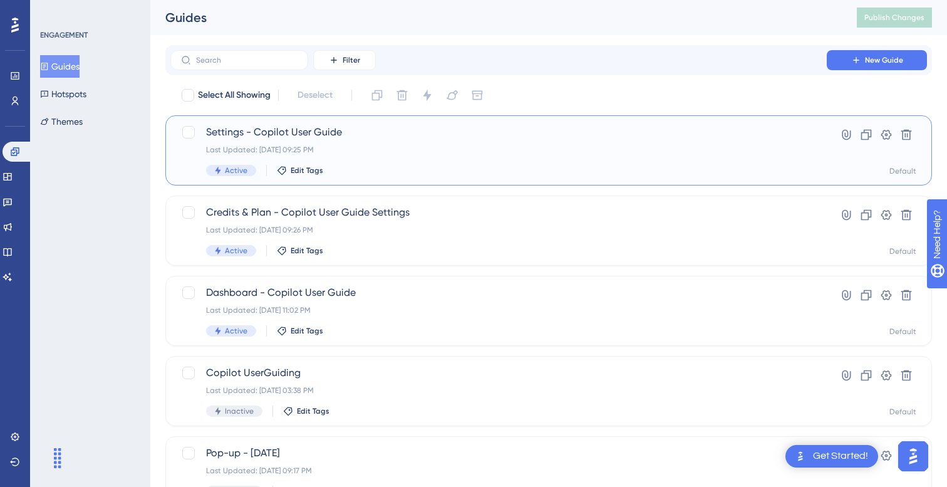
click at [369, 142] on div "Settings - Copilot User Guide Last Updated: [DATE] 09:25 PM Active Edit Tags" at bounding box center [498, 150] width 585 height 51
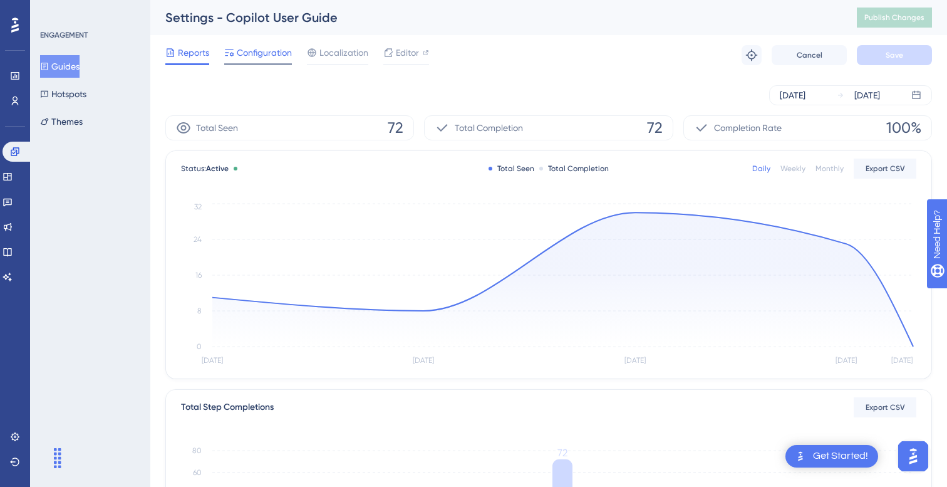
click at [260, 51] on span "Configuration" at bounding box center [264, 52] width 55 height 15
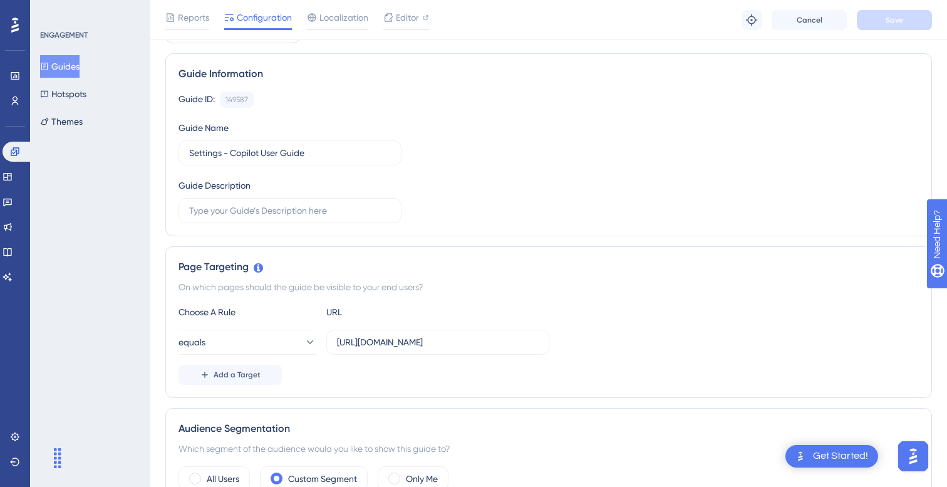
scroll to position [77, 0]
click at [419, 345] on input "[URL][DOMAIN_NAME]" at bounding box center [438, 343] width 202 height 14
drag, startPoint x: 428, startPoint y: 342, endPoint x: 543, endPoint y: 351, distance: 115.0
click at [543, 351] on label "[URL][DOMAIN_NAME]" at bounding box center [437, 343] width 223 height 25
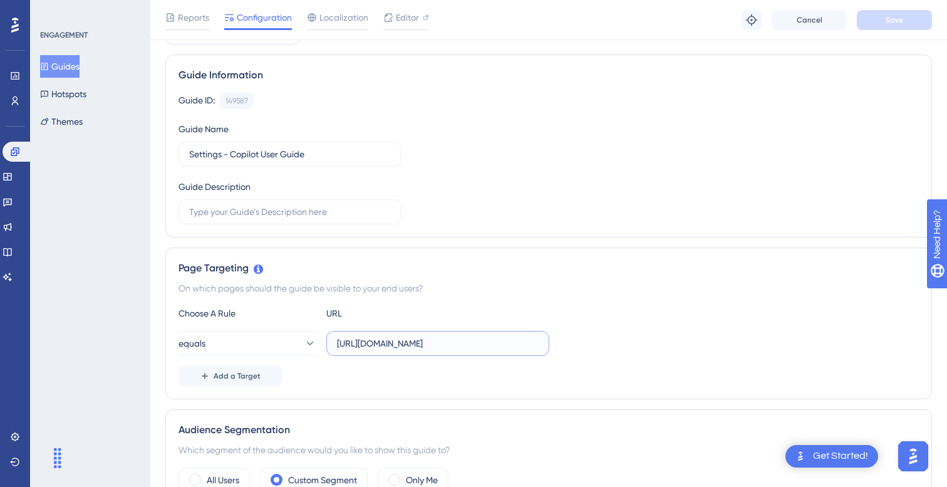
click at [446, 342] on input "[URL][DOMAIN_NAME]" at bounding box center [438, 343] width 202 height 14
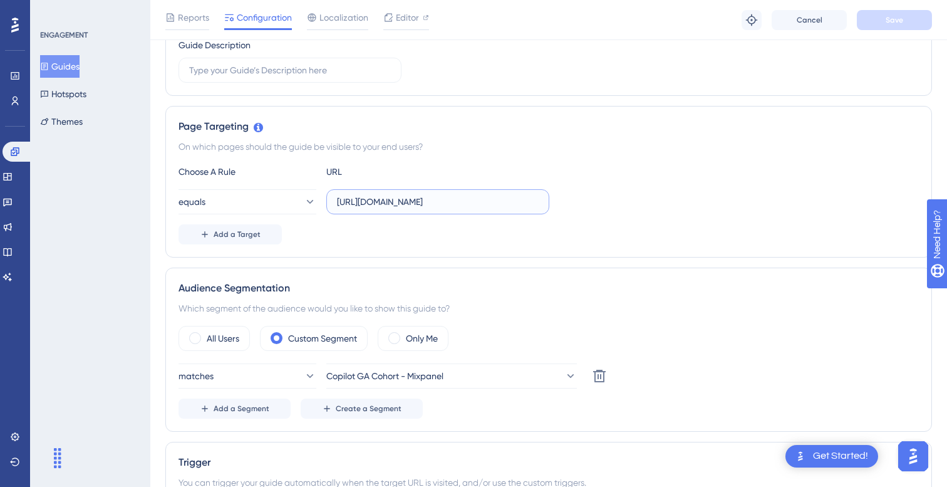
scroll to position [240, 0]
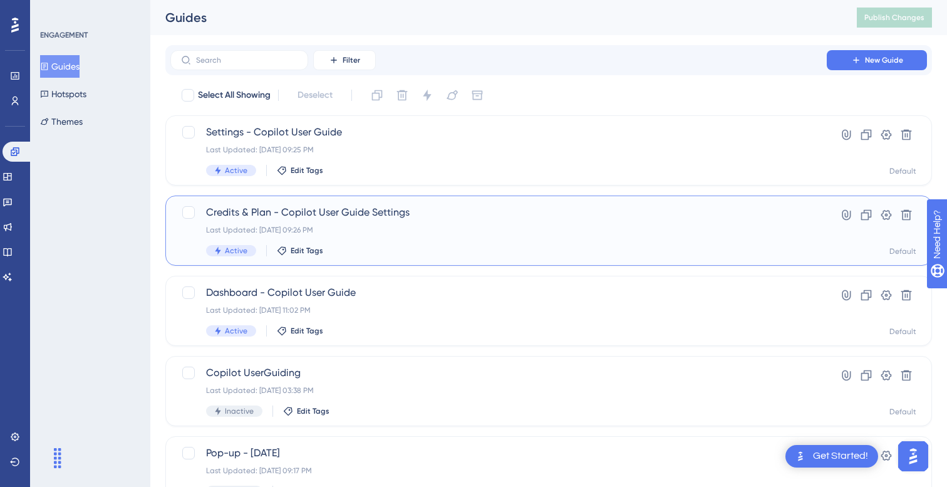
click at [374, 222] on div "Credits & Plan - Copilot User Guide Settings Last Updated: [DATE] 09:26 PM Acti…" at bounding box center [498, 230] width 585 height 51
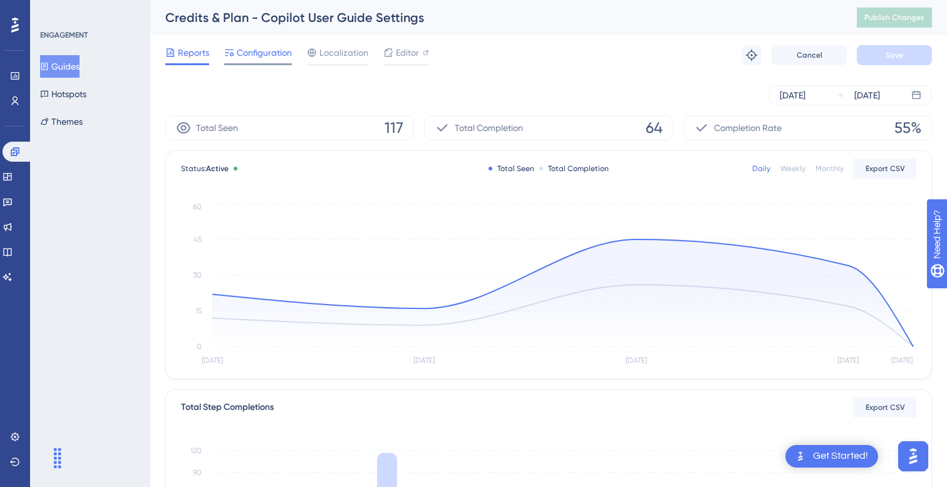
click at [267, 56] on span "Configuration" at bounding box center [264, 52] width 55 height 15
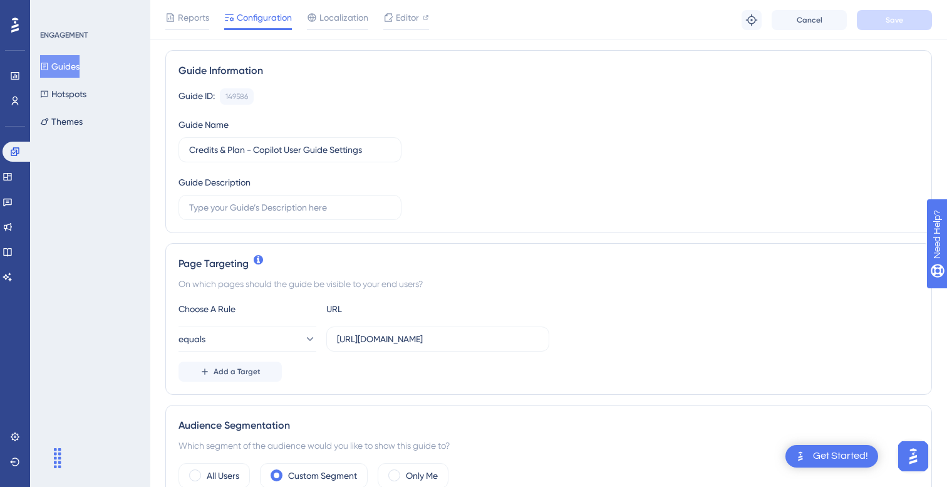
scroll to position [90, 0]
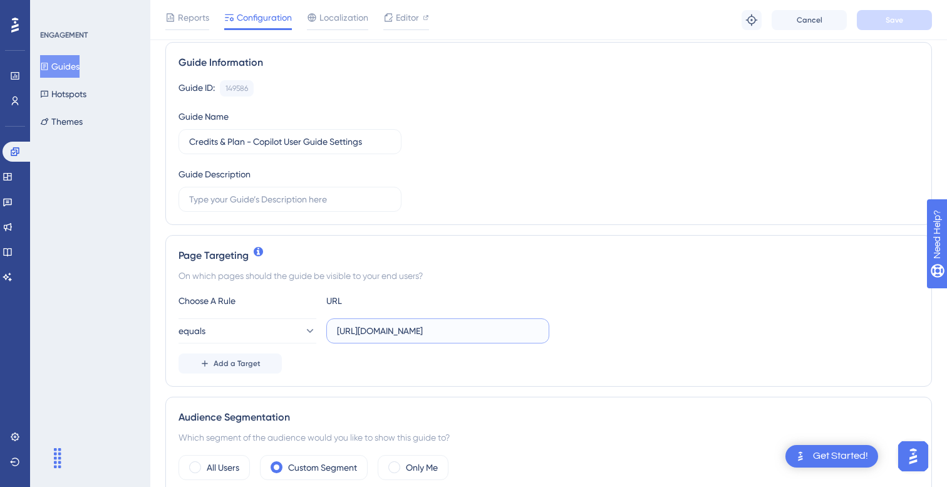
click at [386, 335] on input "[URL][DOMAIN_NAME]" at bounding box center [438, 331] width 202 height 14
drag, startPoint x: 431, startPoint y: 335, endPoint x: 550, endPoint y: 340, distance: 119.1
click at [550, 340] on div "equals [URL][DOMAIN_NAME]" at bounding box center [549, 330] width 741 height 25
click at [446, 335] on input "[URL][DOMAIN_NAME]" at bounding box center [438, 331] width 202 height 14
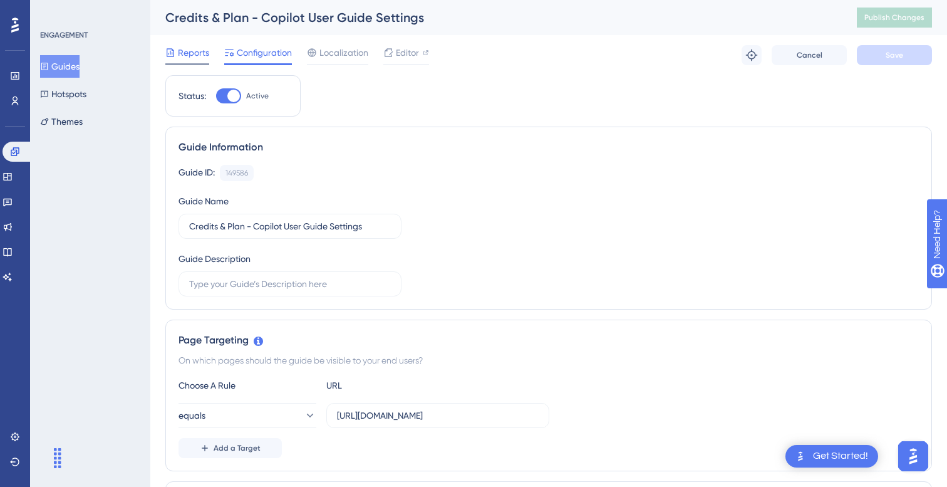
scroll to position [0, 0]
click at [184, 48] on span "Reports" at bounding box center [193, 52] width 31 height 15
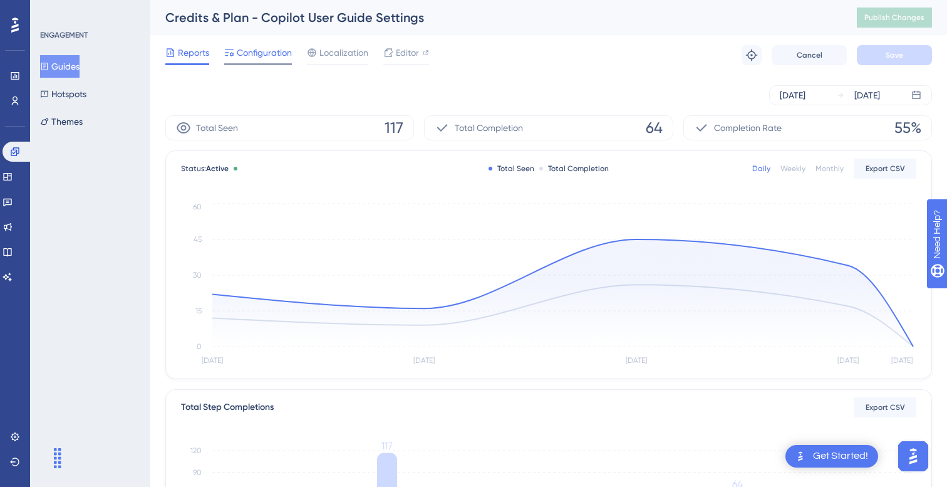
click at [244, 61] on div "Configuration" at bounding box center [258, 55] width 68 height 20
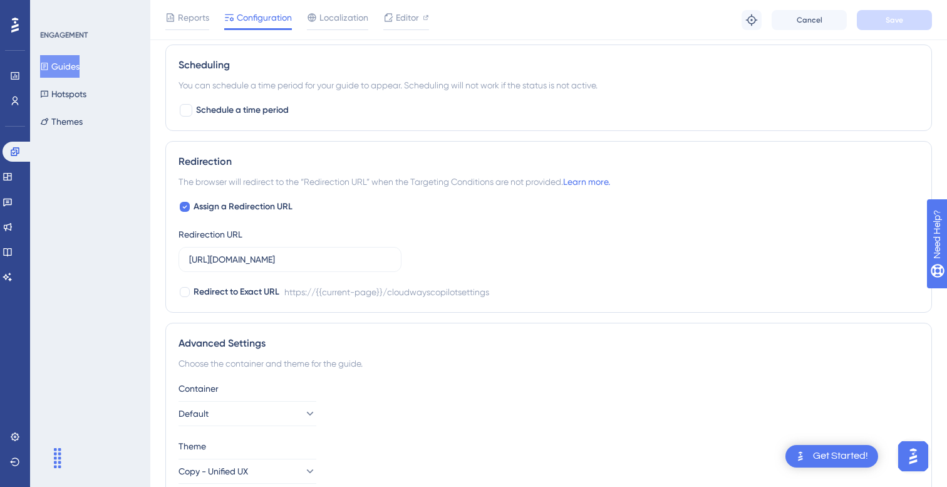
scroll to position [915, 0]
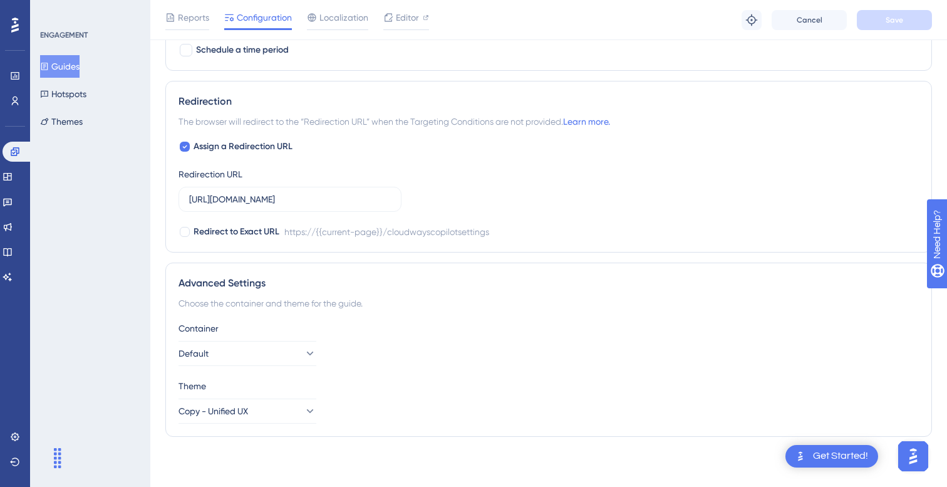
click at [16, 26] on icon at bounding box center [15, 25] width 8 height 15
